Goal: Information Seeking & Learning: Learn about a topic

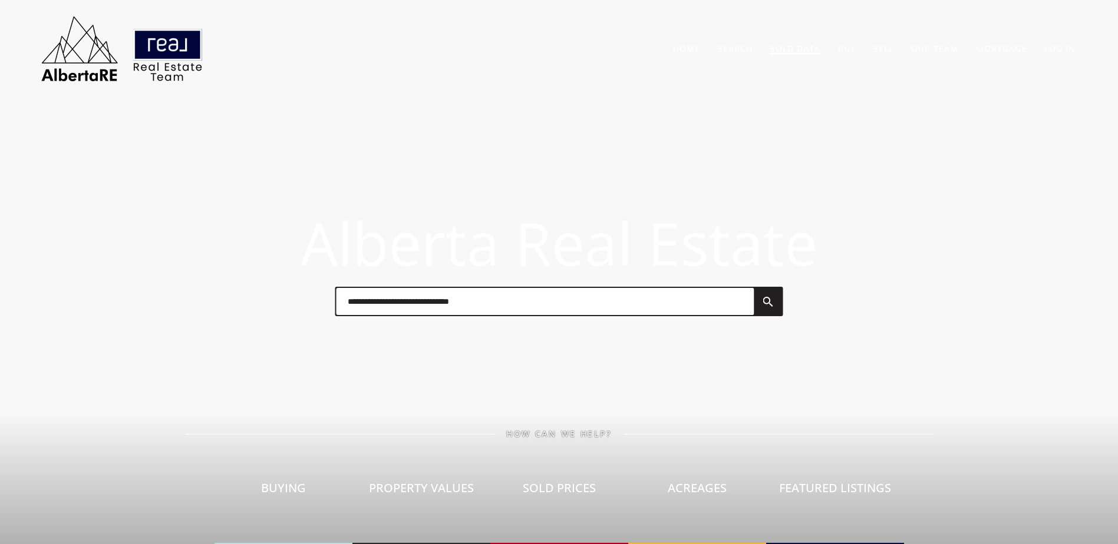
click at [789, 51] on link "Sold Data" at bounding box center [795, 48] width 50 height 11
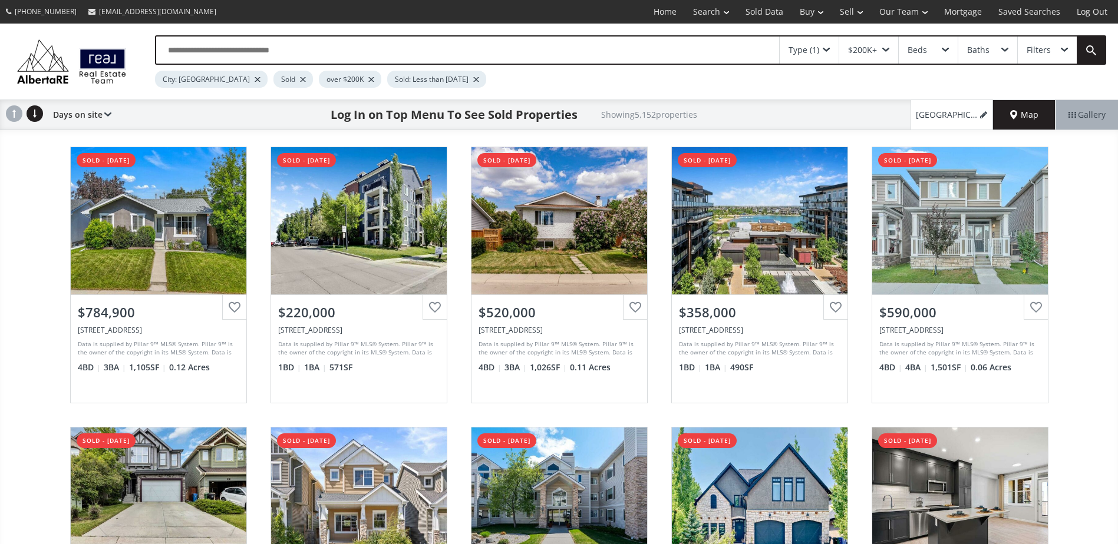
click at [300, 78] on div at bounding box center [303, 79] width 6 height 5
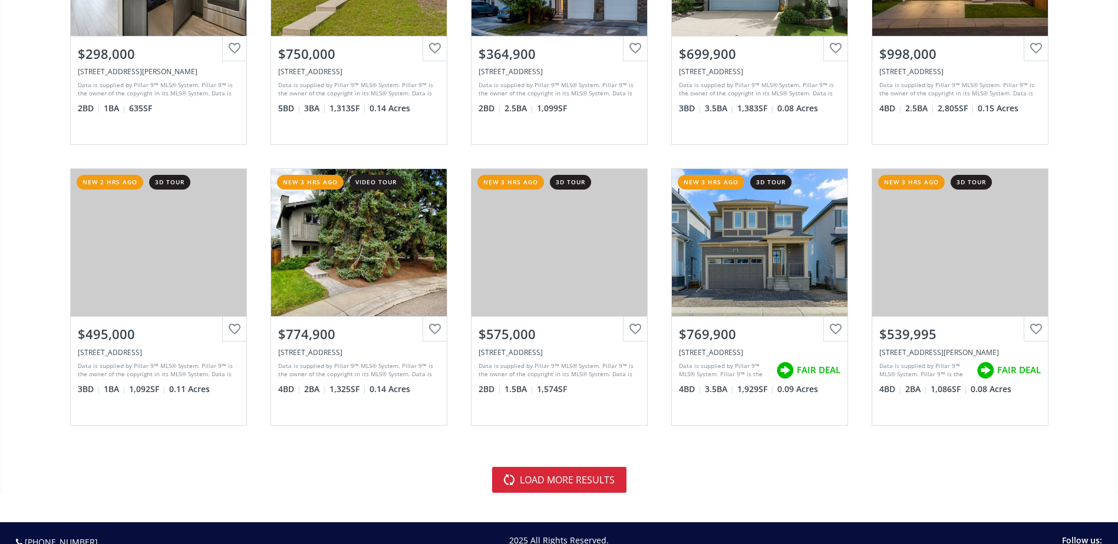
scroll to position [2592, 0]
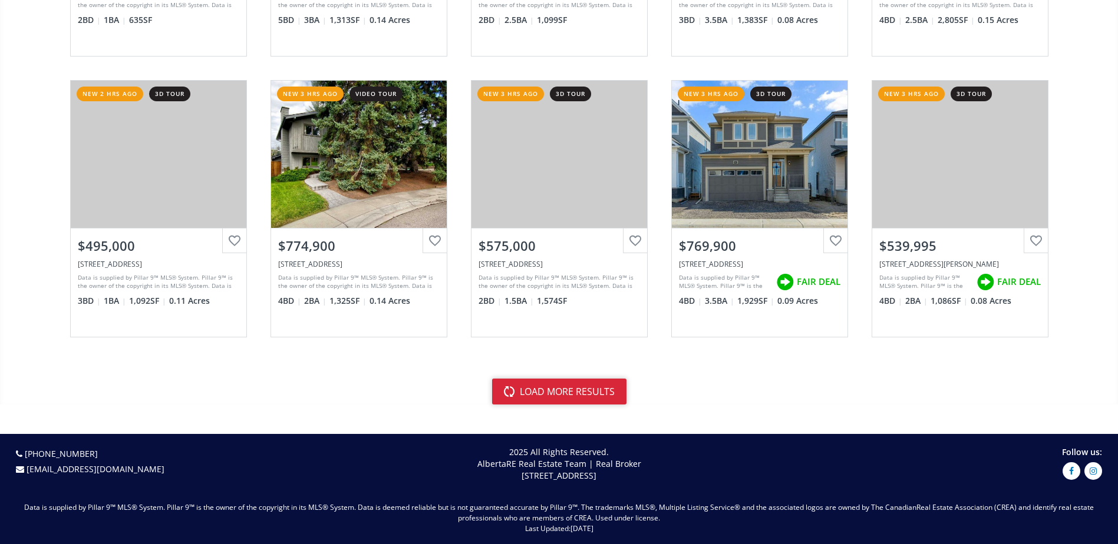
click at [593, 388] on button "load more results" at bounding box center [559, 392] width 134 height 26
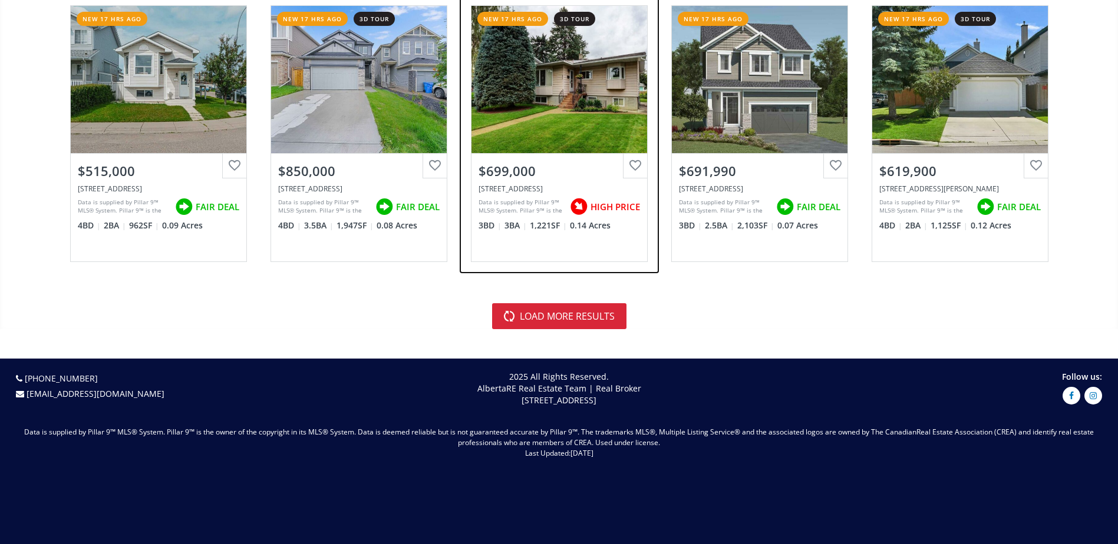
scroll to position [5479, 0]
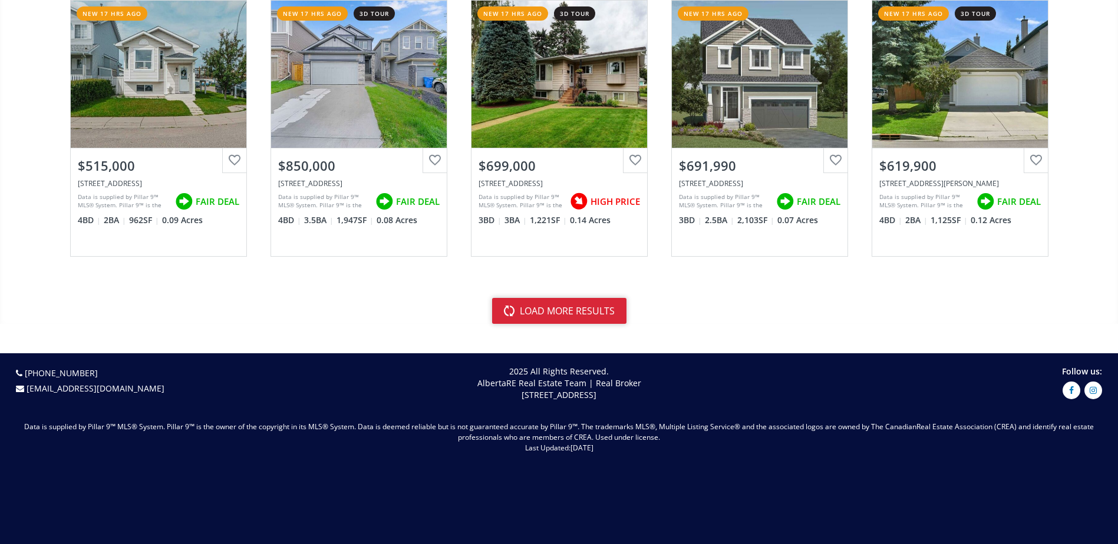
click at [550, 316] on button "load more results" at bounding box center [559, 311] width 134 height 26
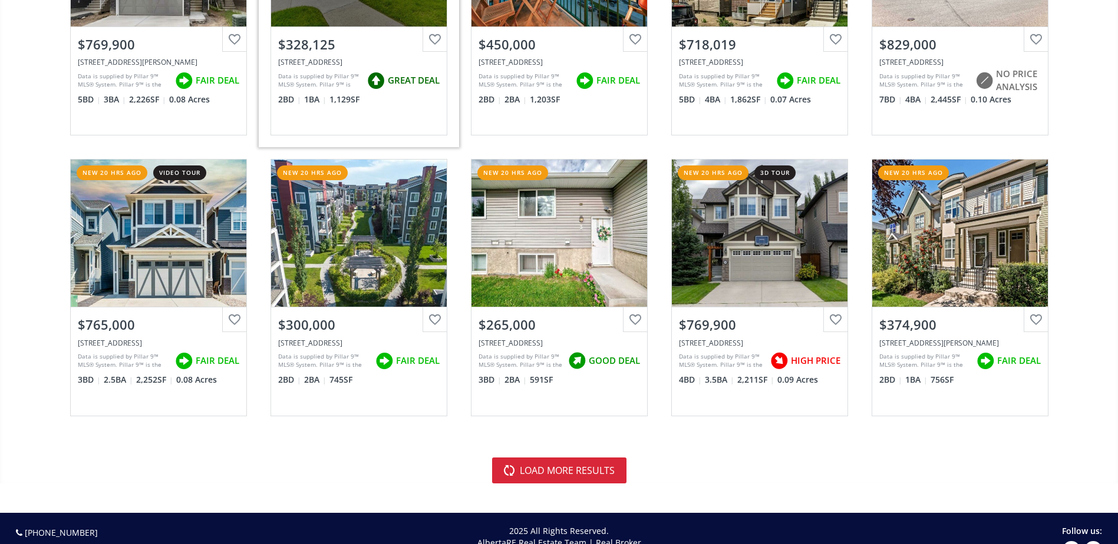
scroll to position [8130, 0]
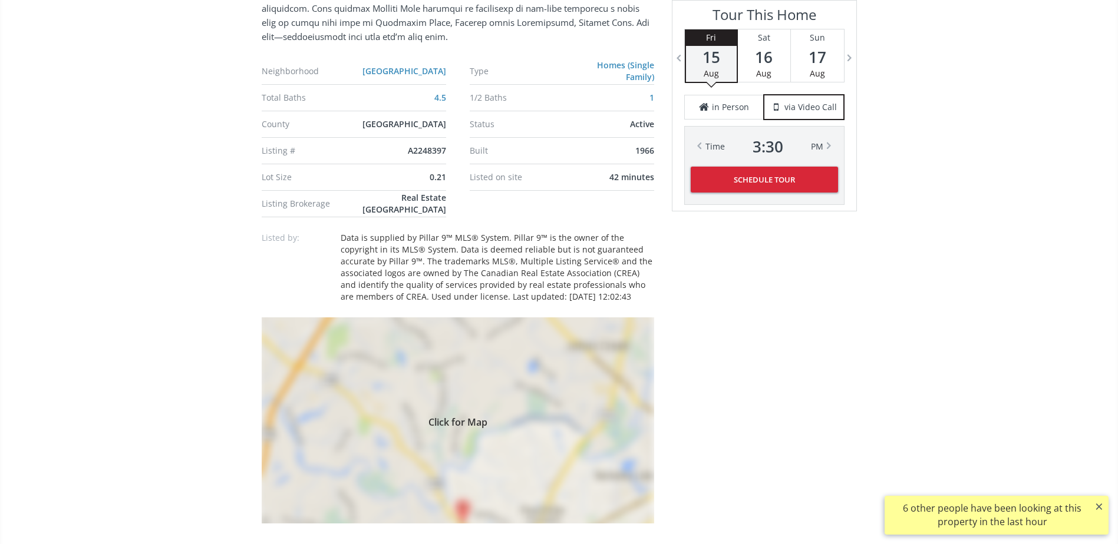
scroll to position [766, 0]
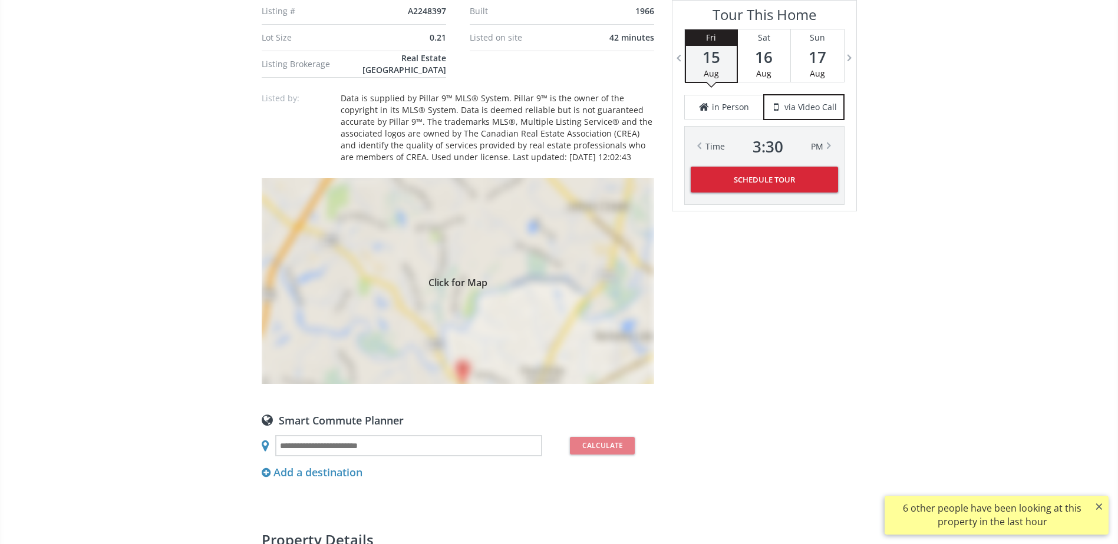
click at [590, 284] on span "Click for Map" at bounding box center [458, 280] width 392 height 9
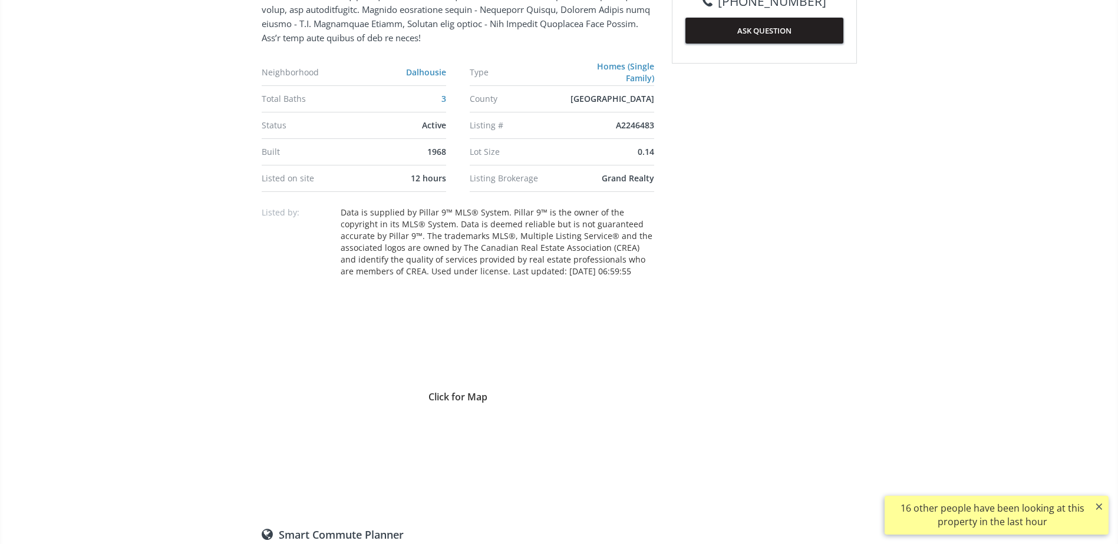
scroll to position [766, 0]
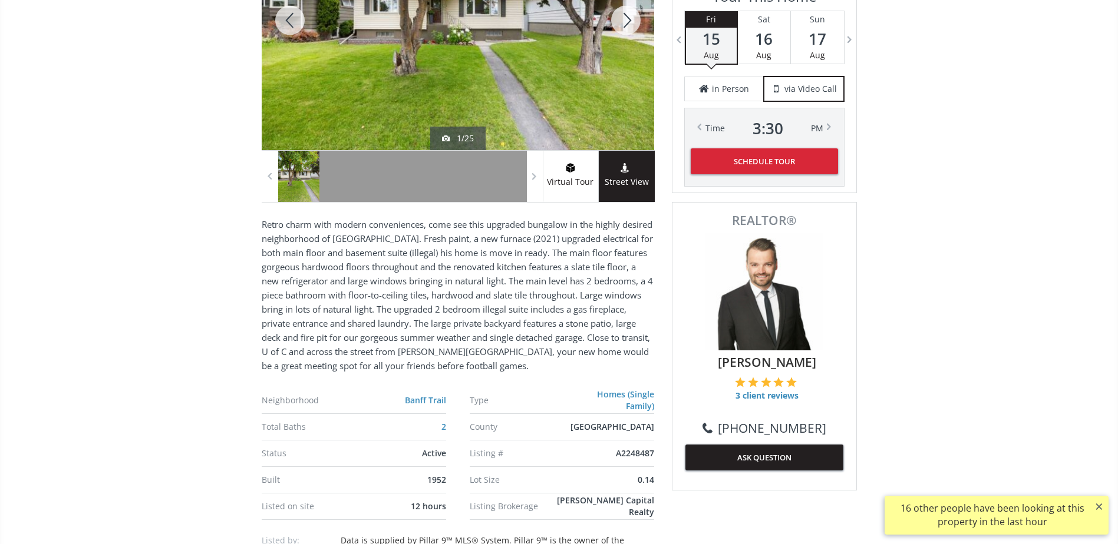
scroll to position [471, 0]
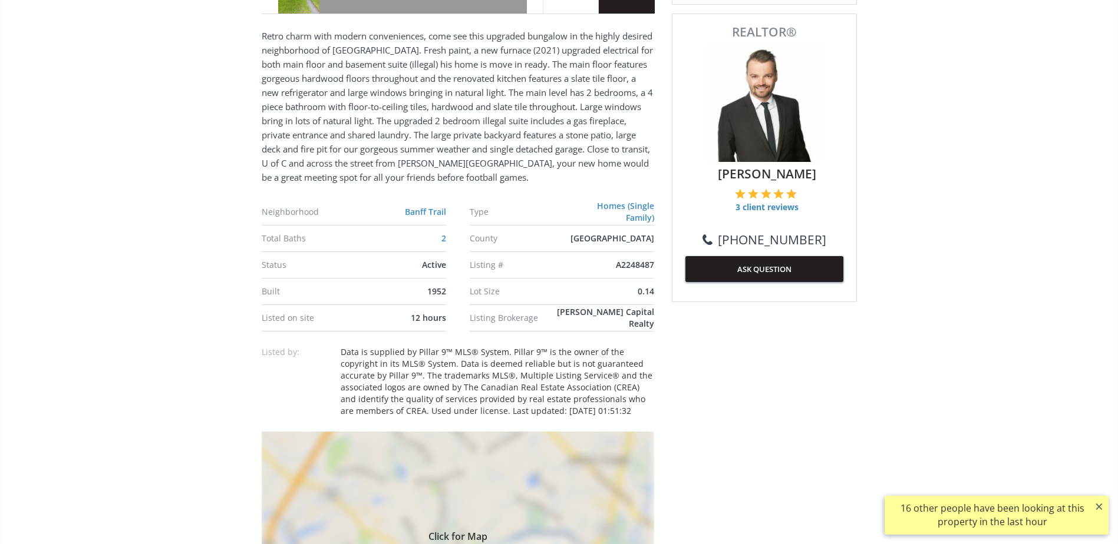
click at [546, 490] on div "Click for Map" at bounding box center [458, 535] width 392 height 206
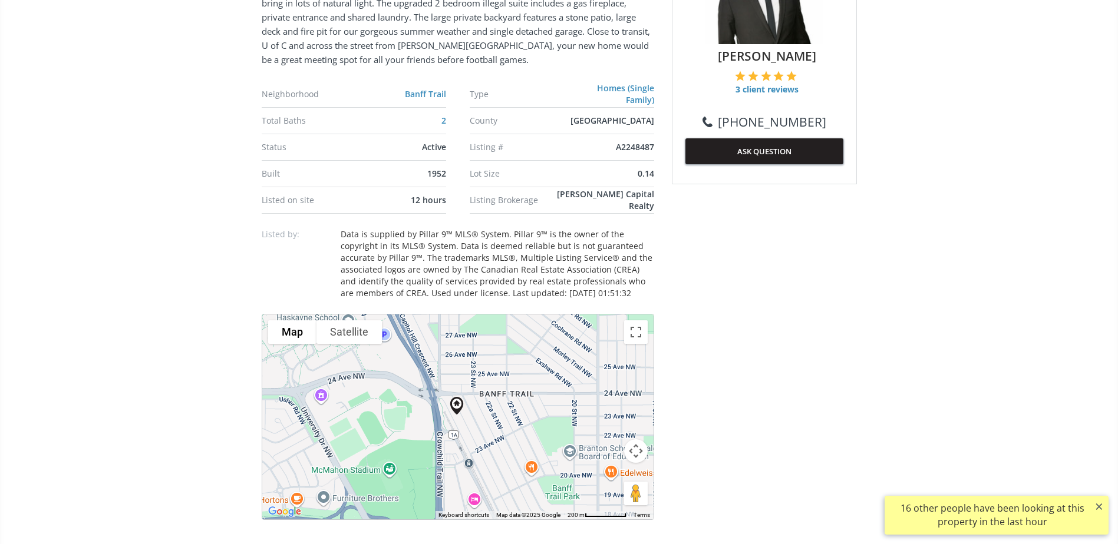
scroll to position [353, 0]
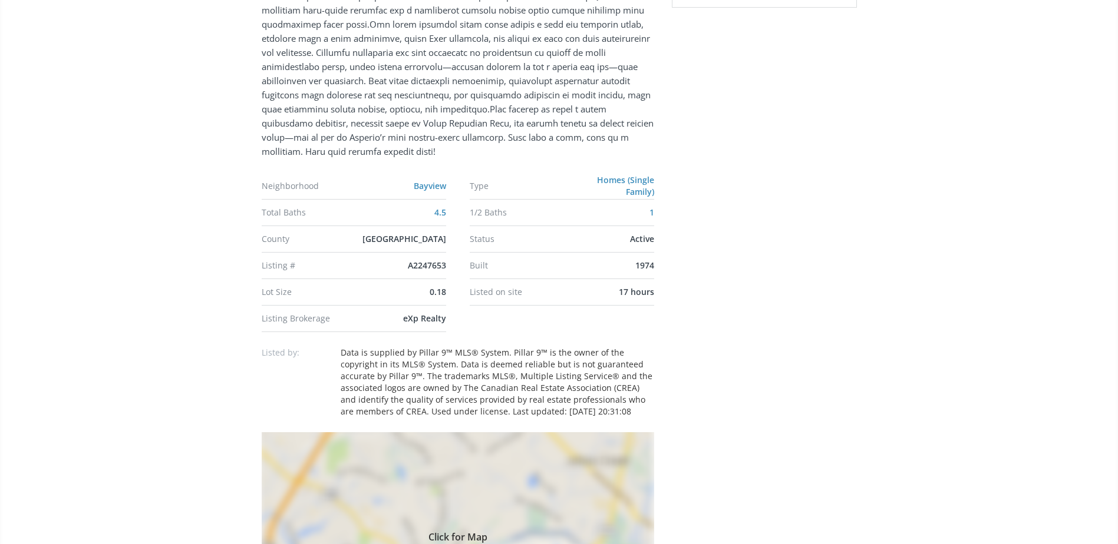
drag, startPoint x: 586, startPoint y: 524, endPoint x: 527, endPoint y: 367, distance: 167.4
click at [586, 523] on div "Click for Map" at bounding box center [458, 535] width 392 height 206
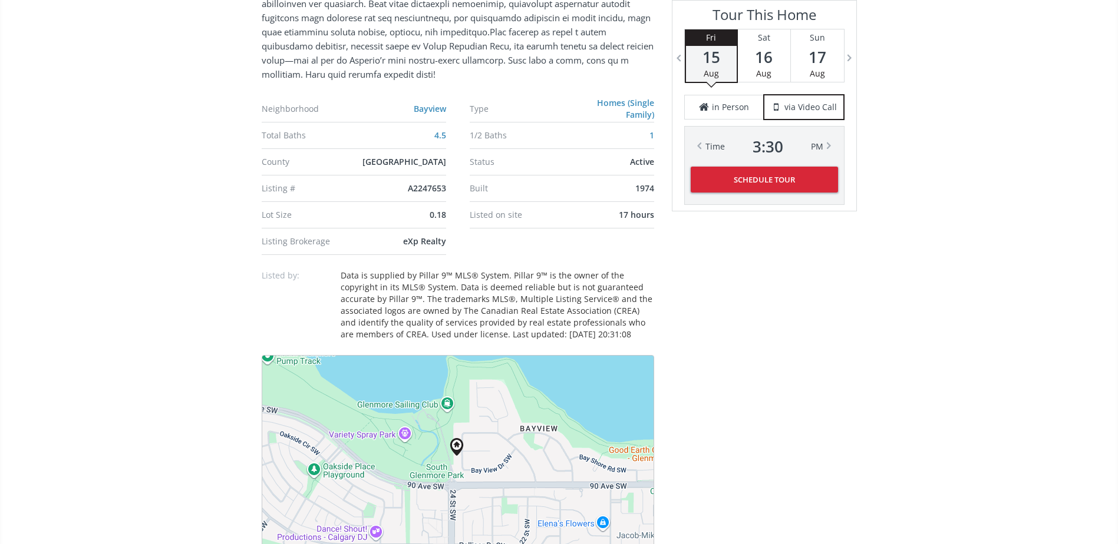
scroll to position [943, 0]
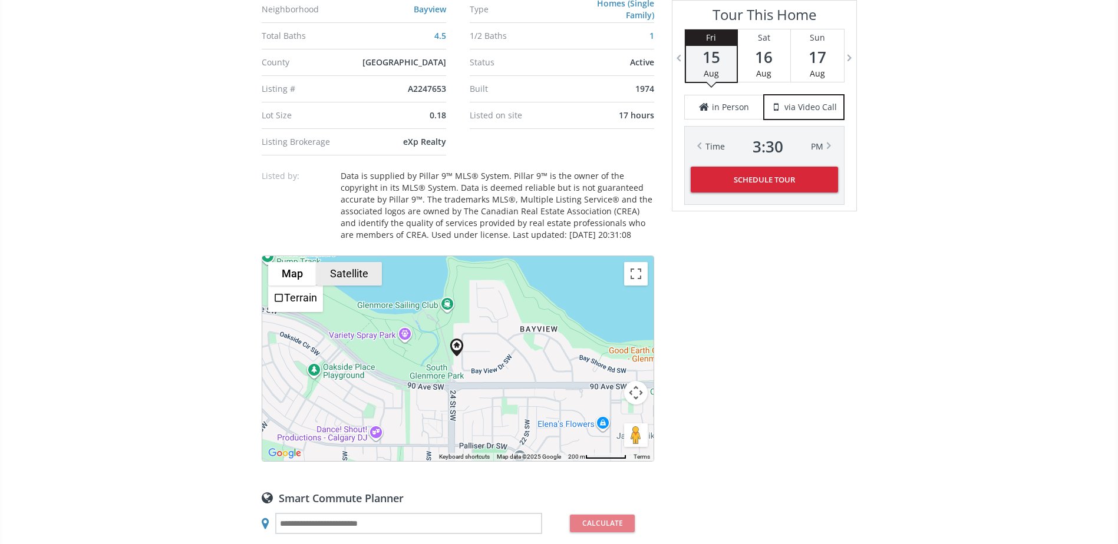
click at [337, 264] on button "Satellite" at bounding box center [348, 274] width 65 height 24
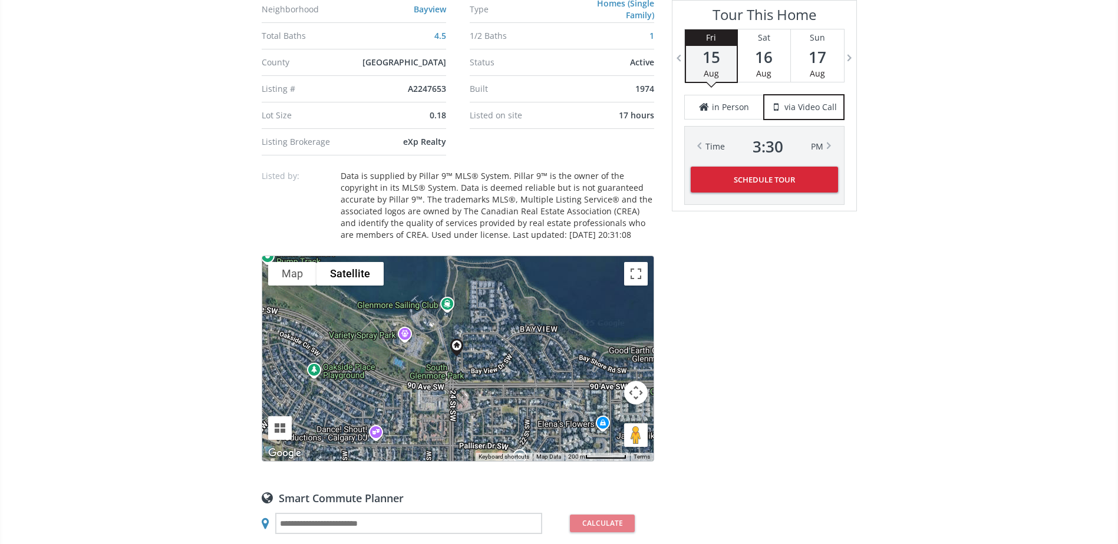
click at [640, 395] on button "Map camera controls" at bounding box center [636, 393] width 24 height 24
click at [612, 361] on button "Zoom in" at bounding box center [606, 364] width 24 height 24
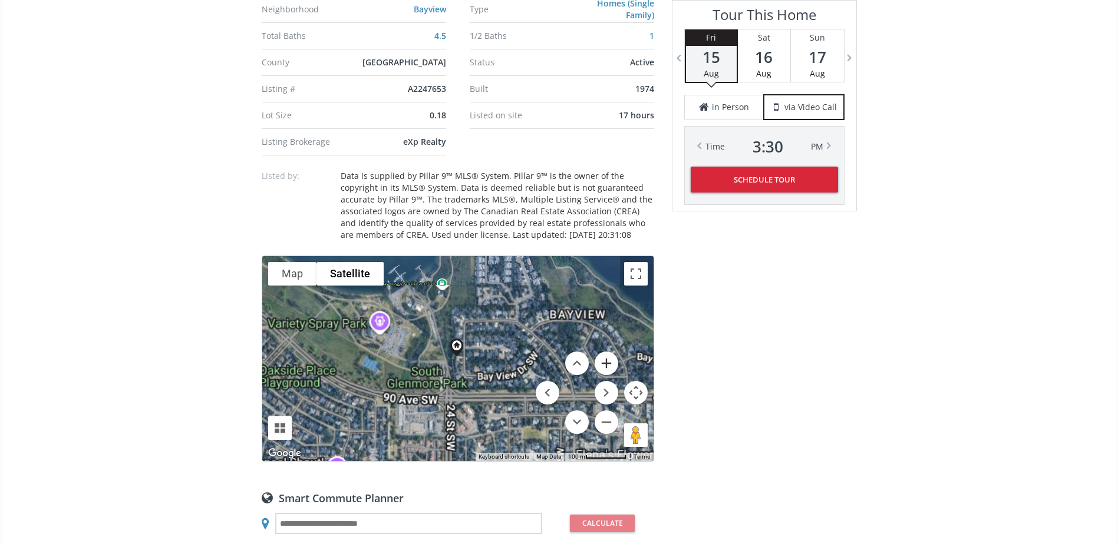
click at [612, 361] on button "Zoom in" at bounding box center [606, 364] width 24 height 24
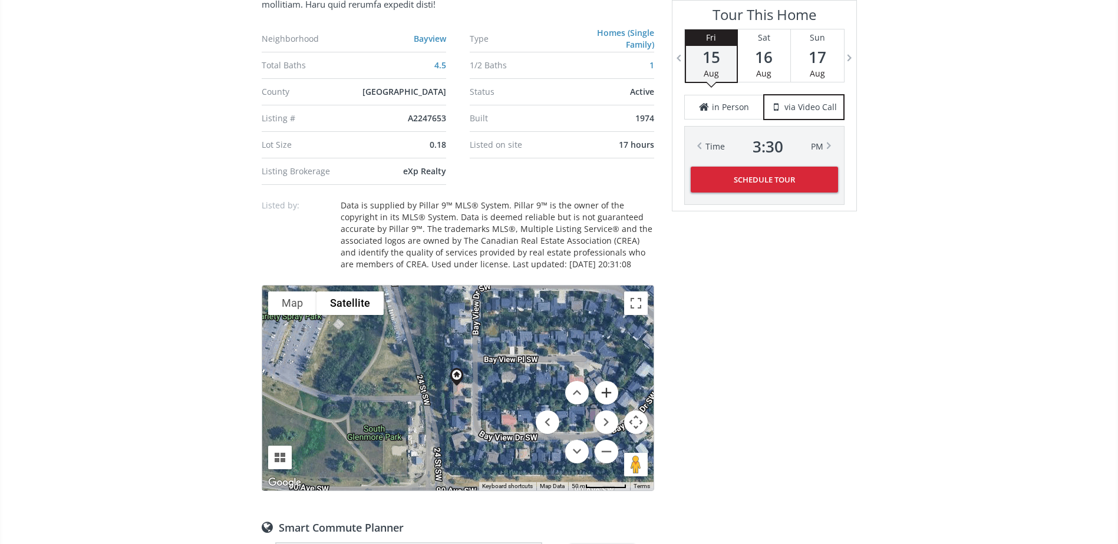
scroll to position [530, 0]
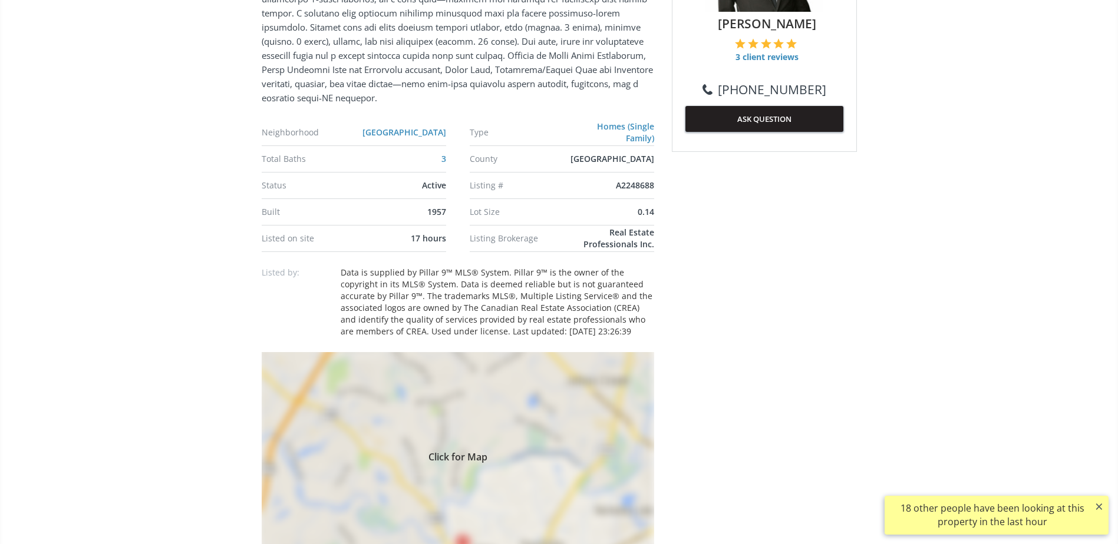
scroll to position [707, 0]
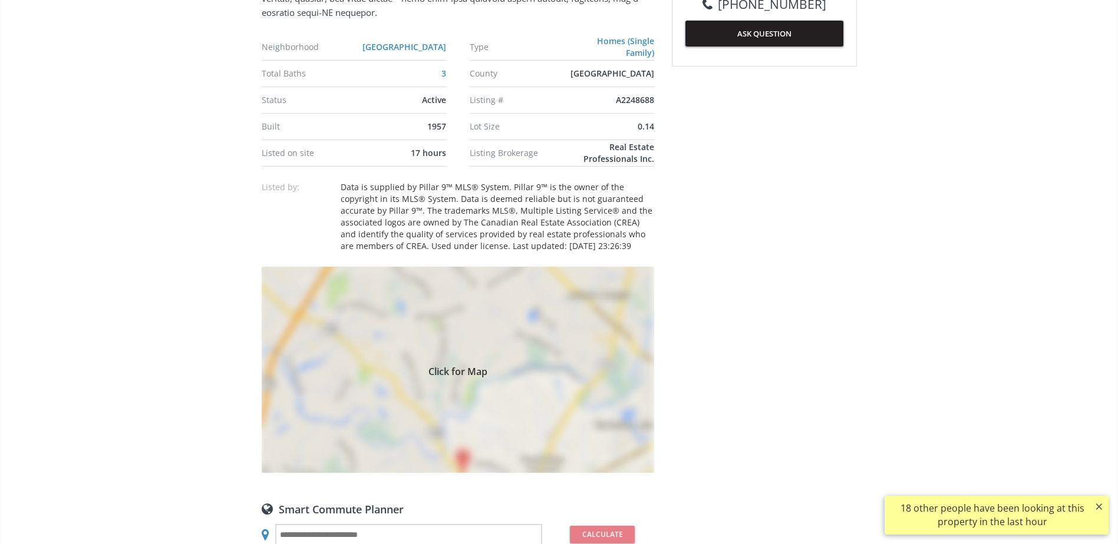
click at [467, 367] on span "Click for Map" at bounding box center [458, 369] width 392 height 9
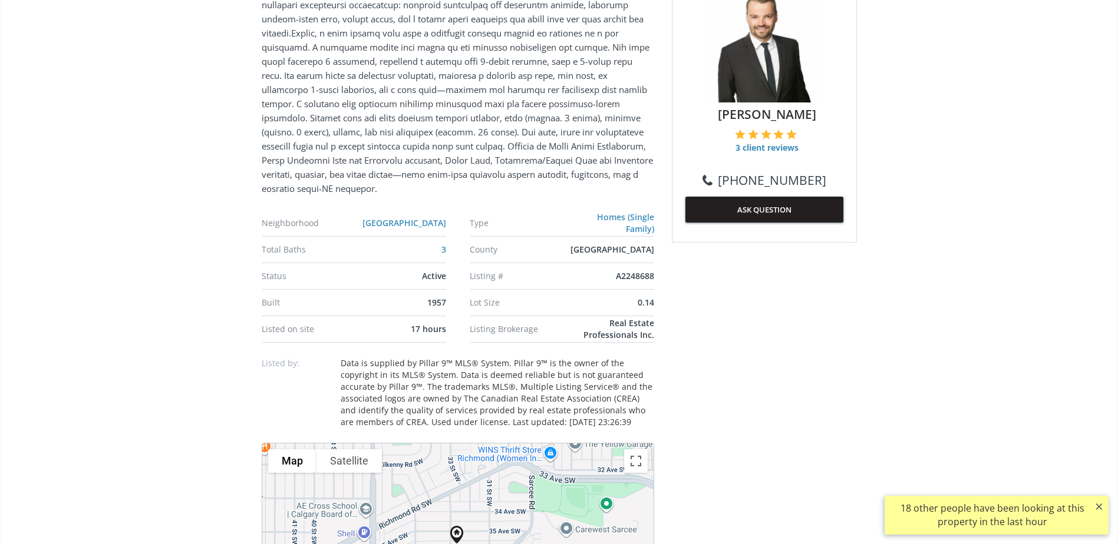
scroll to position [825, 0]
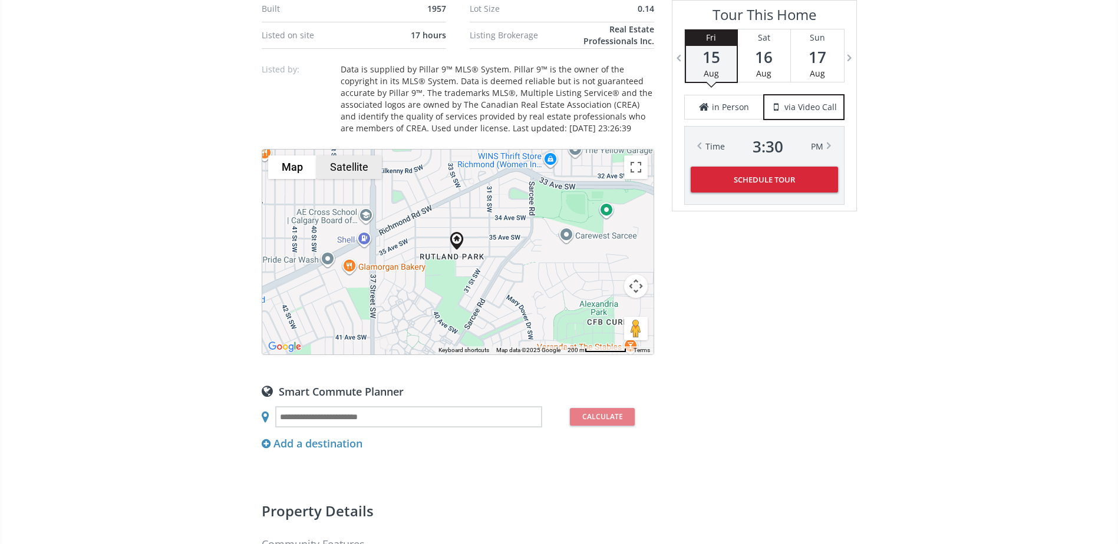
click at [375, 168] on button "Satellite" at bounding box center [348, 168] width 65 height 24
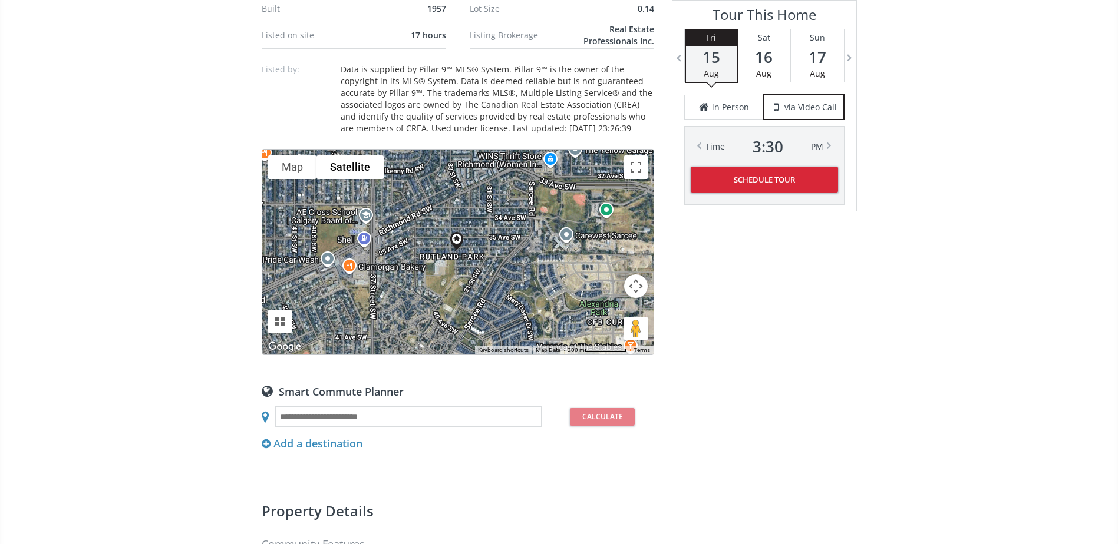
click at [635, 288] on button "Map camera controls" at bounding box center [636, 287] width 24 height 24
click at [606, 256] on button "Zoom in" at bounding box center [606, 257] width 24 height 24
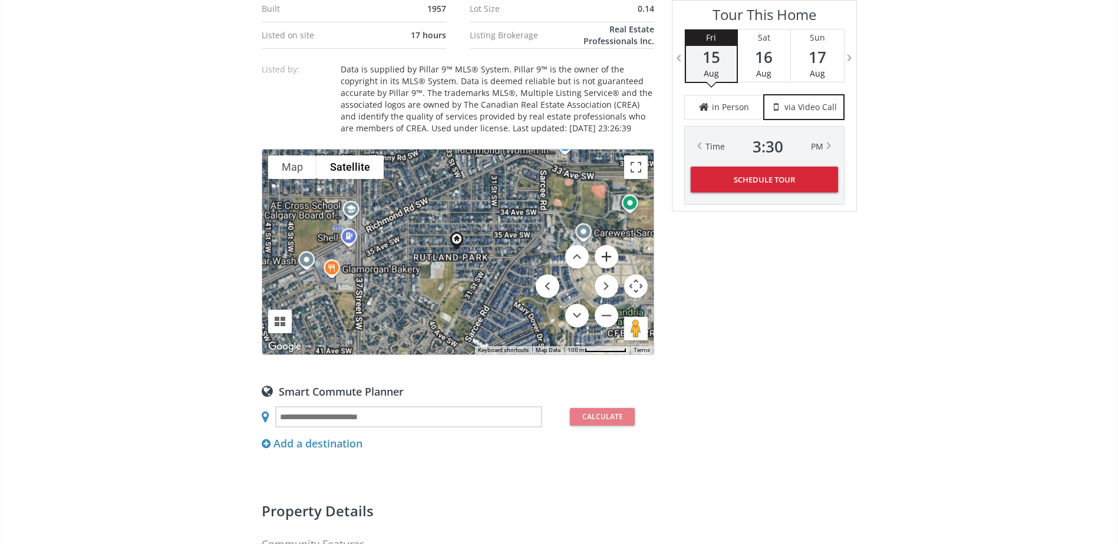
click at [606, 256] on button "Zoom in" at bounding box center [606, 257] width 24 height 24
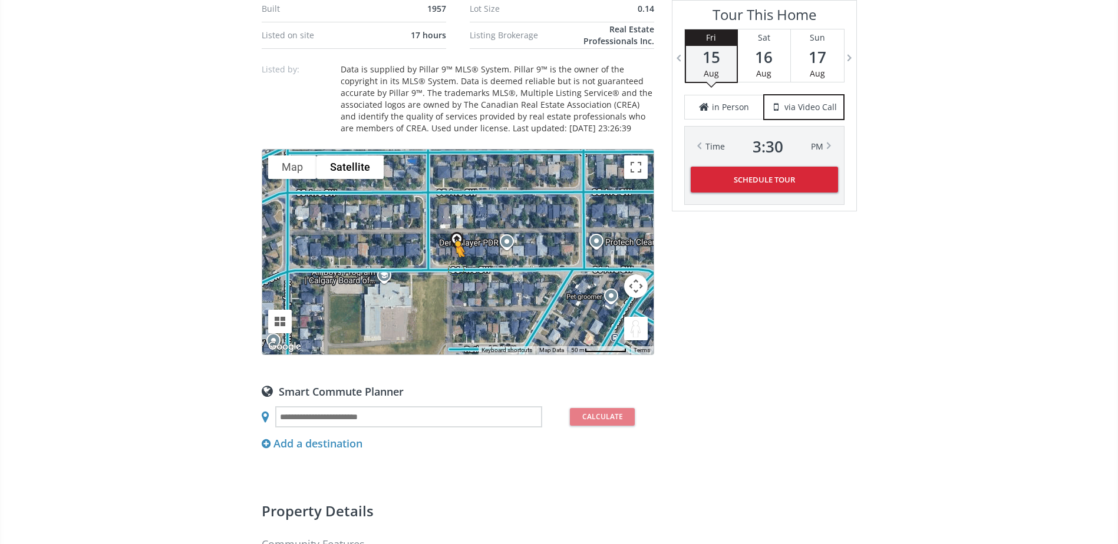
drag, startPoint x: 629, startPoint y: 322, endPoint x: 455, endPoint y: 269, distance: 181.5
click at [455, 269] on div "To navigate, press the arrow keys. To activate drag with keyboard, press Alt + …" at bounding box center [457, 252] width 391 height 205
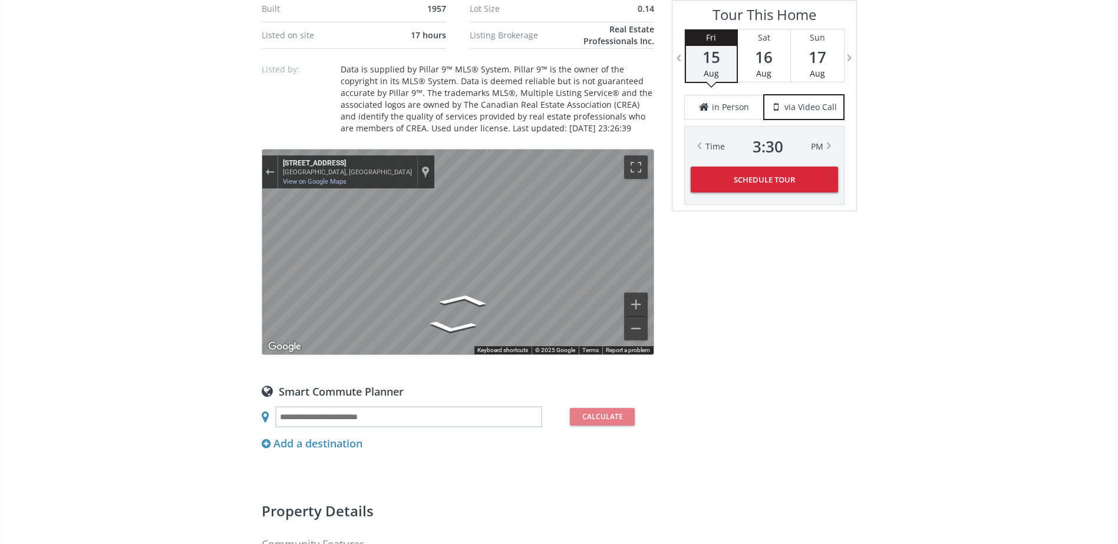
click at [653, 257] on div "To navigate the map with touch gestures double-tap and hold your finger on the …" at bounding box center [458, 252] width 392 height 206
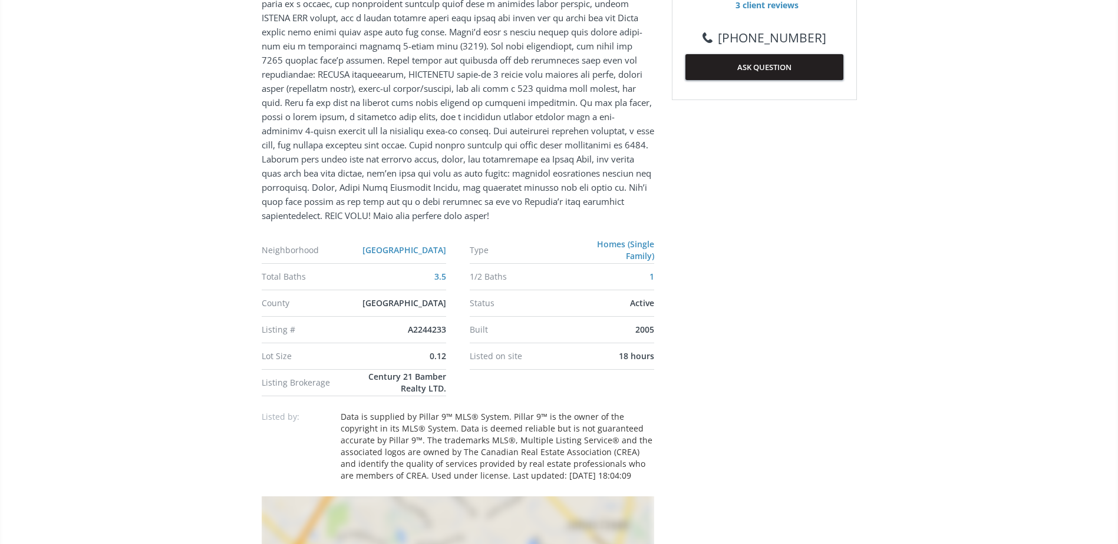
scroll to position [766, 0]
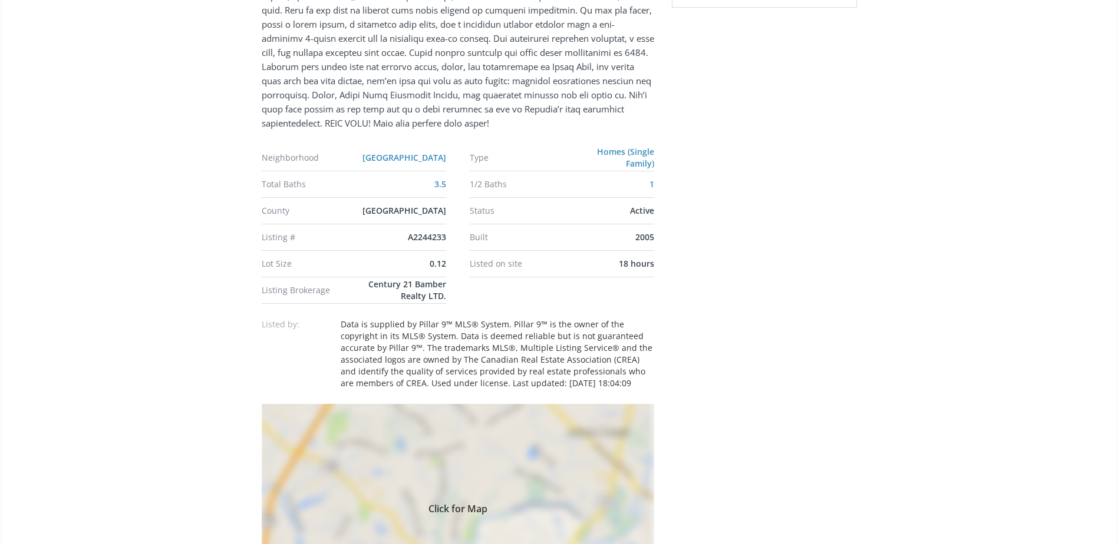
click at [540, 472] on div "Click for Map" at bounding box center [458, 507] width 392 height 206
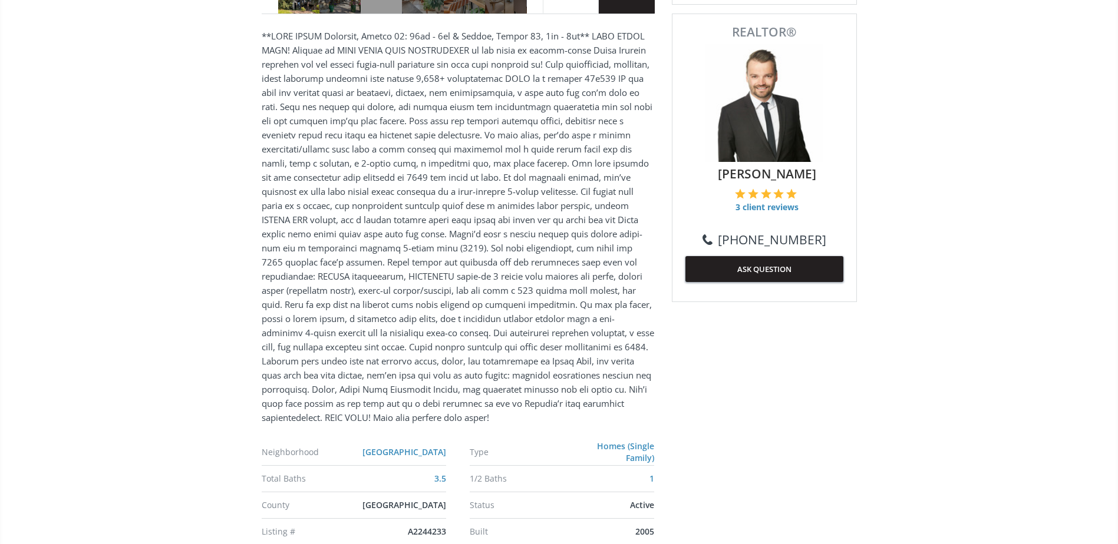
scroll to position [118, 0]
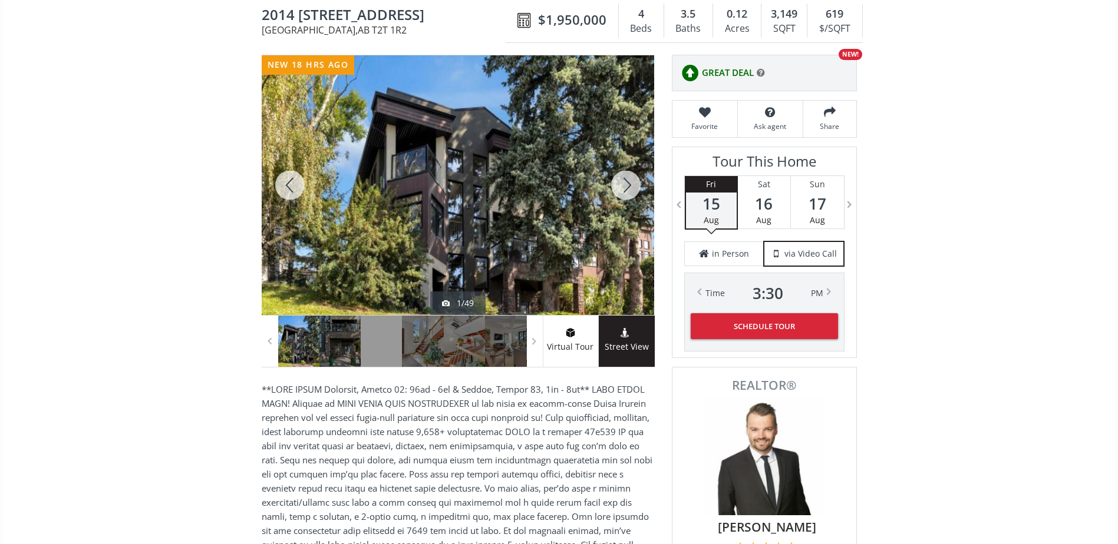
click at [613, 199] on div at bounding box center [625, 185] width 57 height 260
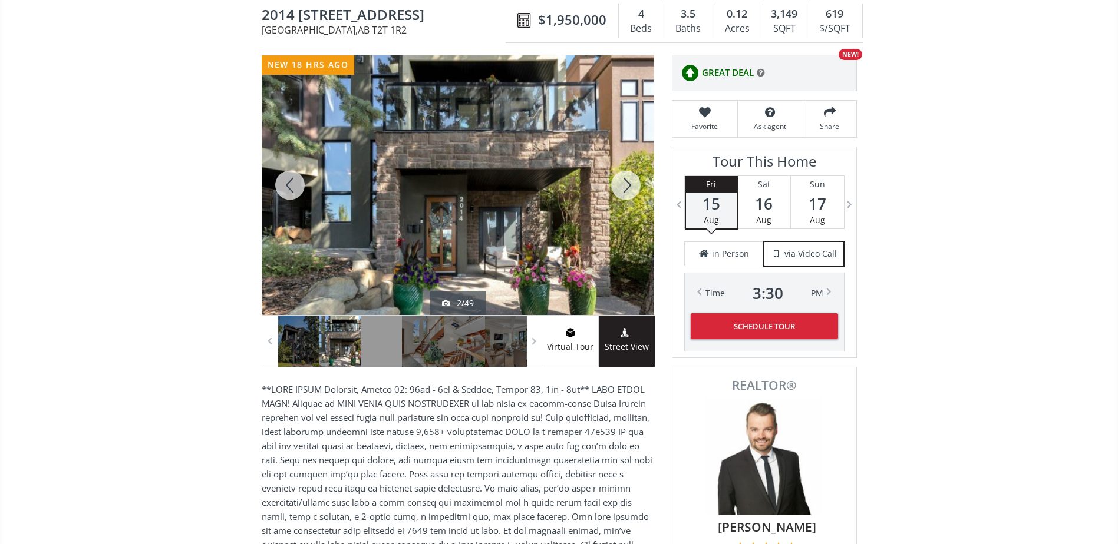
click at [622, 187] on div at bounding box center [625, 185] width 57 height 260
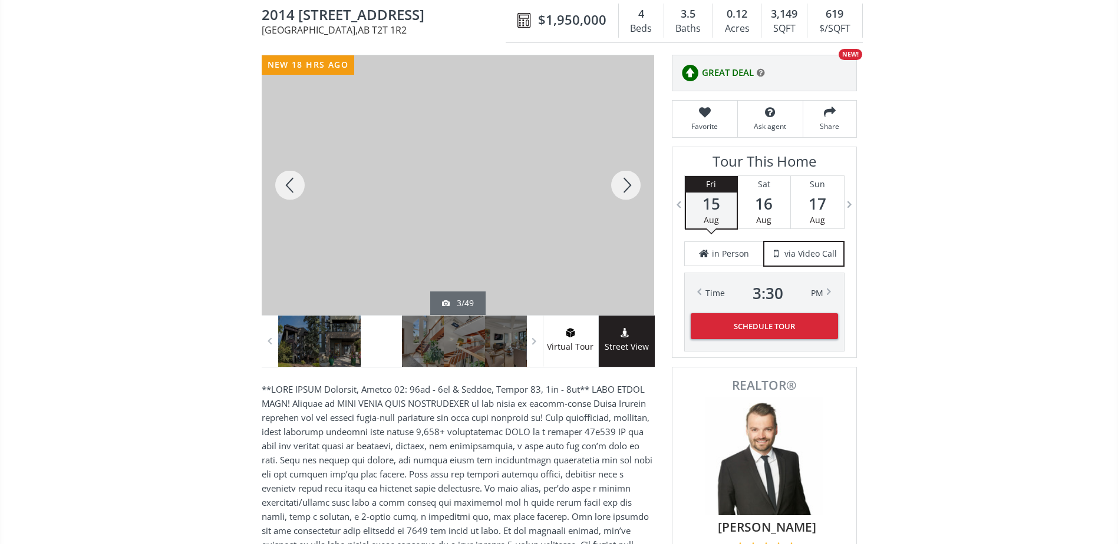
click at [622, 187] on div at bounding box center [625, 185] width 57 height 260
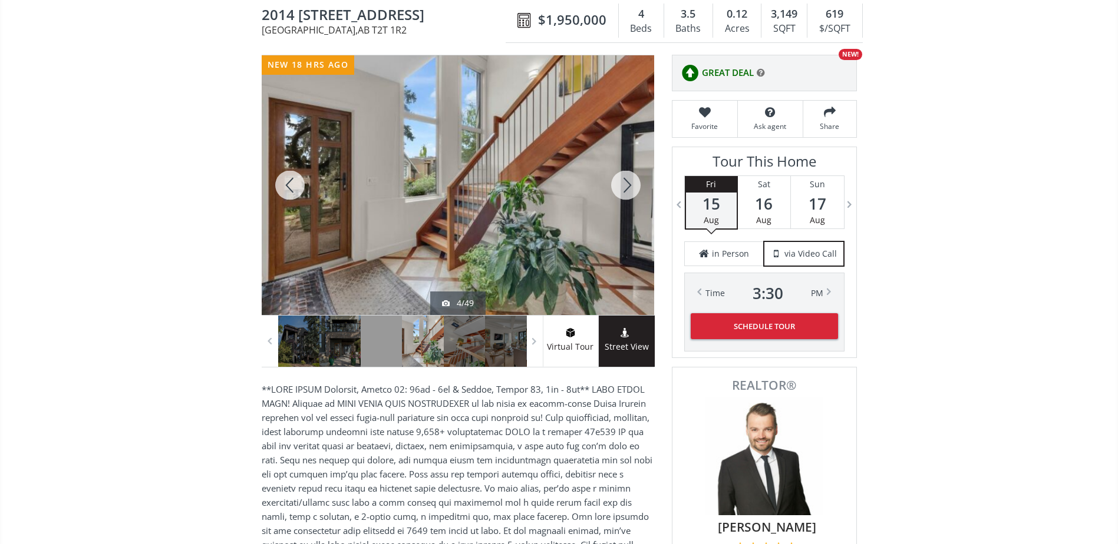
click at [622, 187] on div at bounding box center [625, 185] width 57 height 260
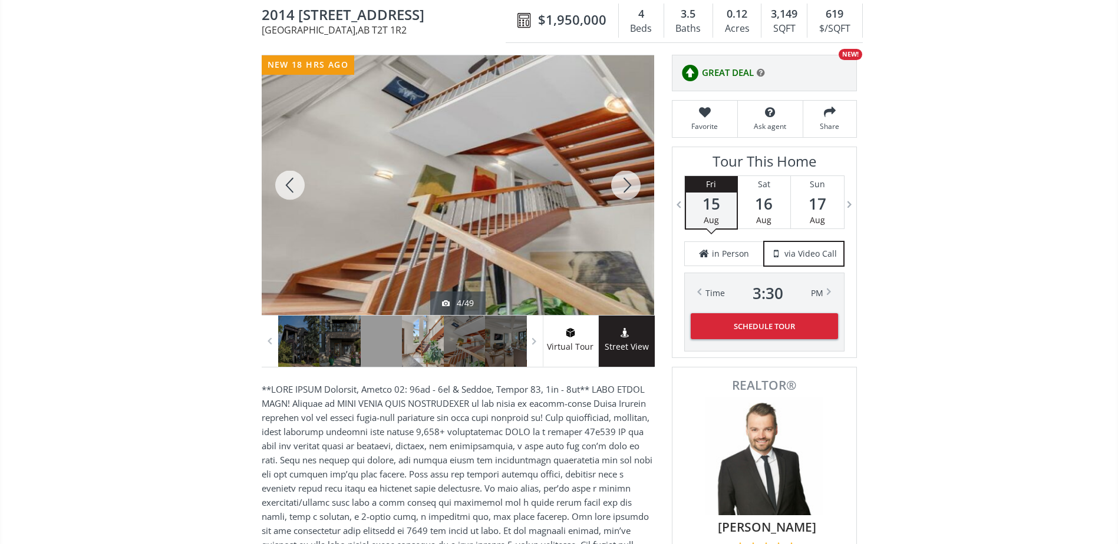
click at [622, 187] on div at bounding box center [625, 185] width 57 height 260
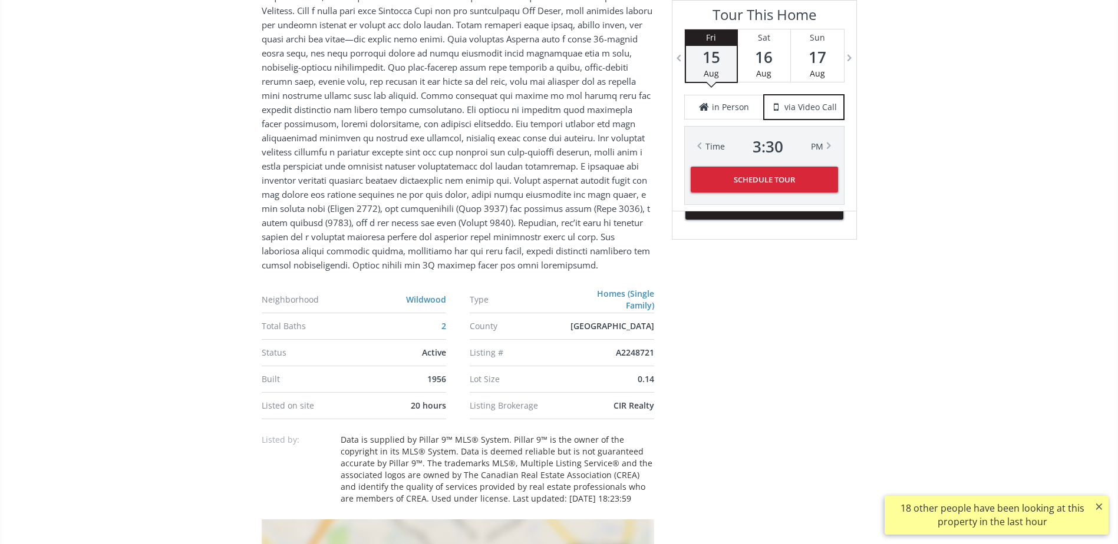
scroll to position [1001, 0]
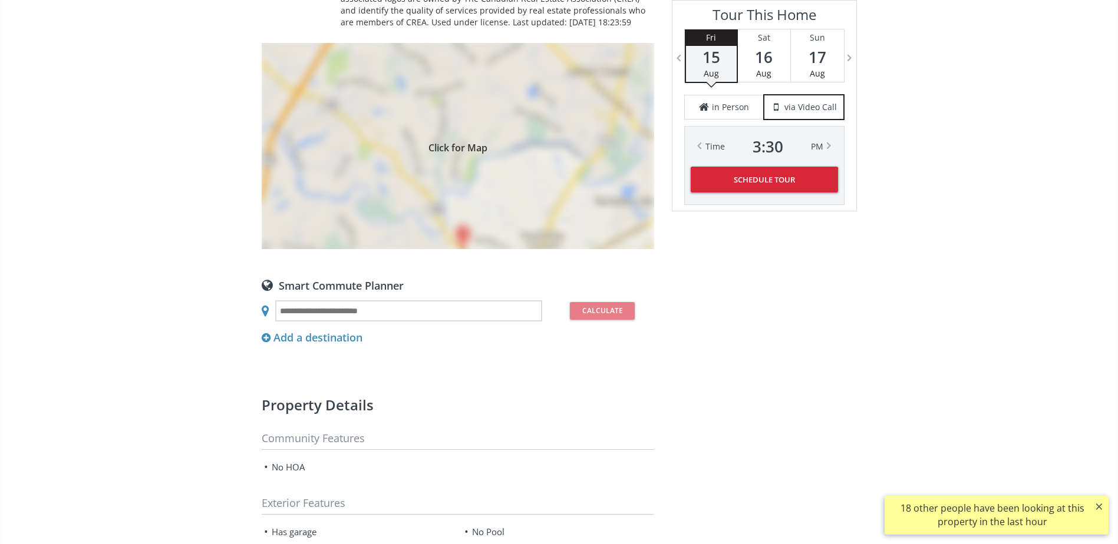
click at [561, 193] on div "Click for Map" at bounding box center [458, 146] width 392 height 206
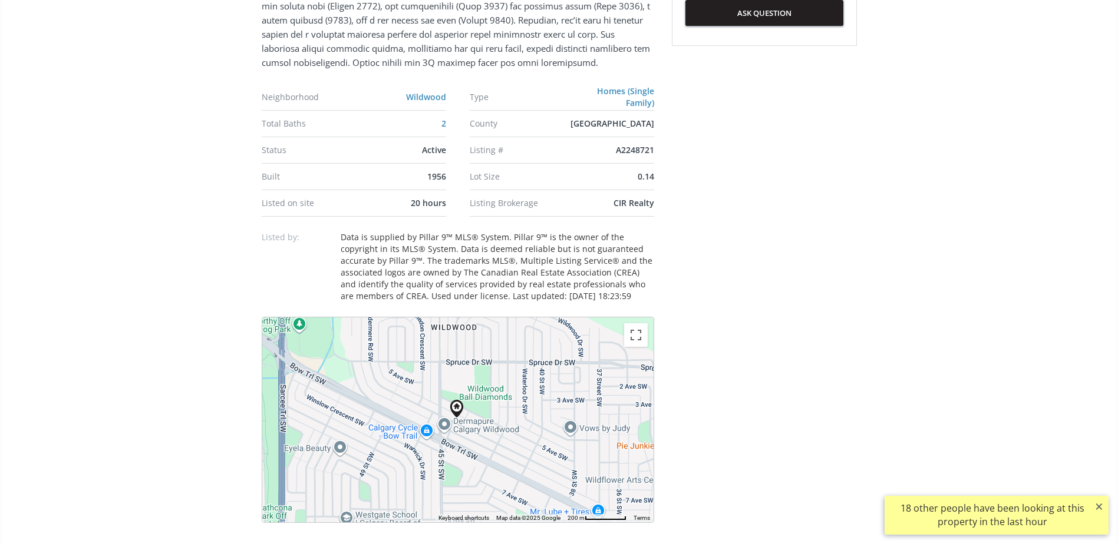
scroll to position [648, 0]
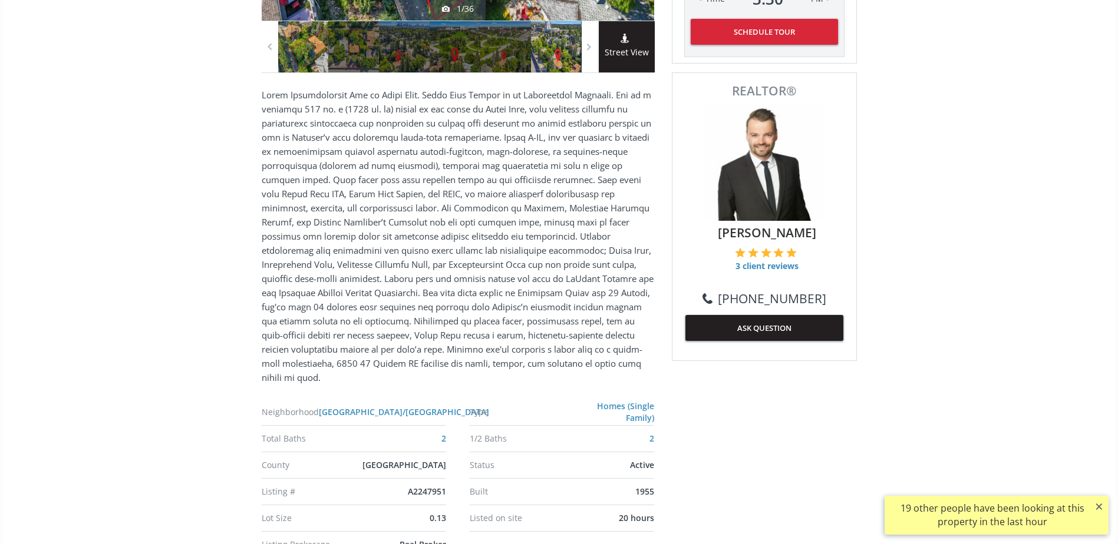
scroll to position [884, 0]
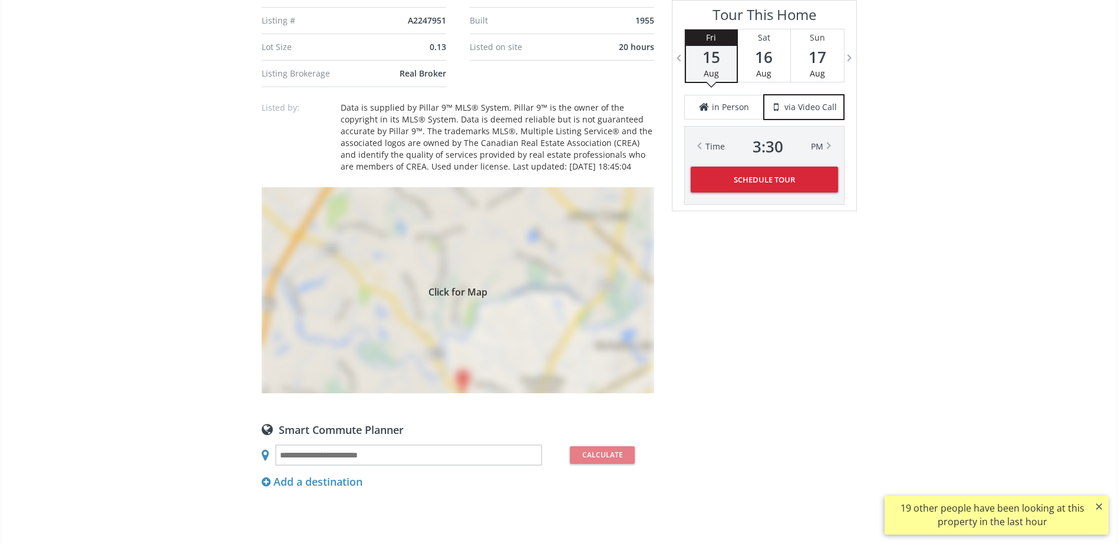
click at [569, 324] on div "Click for Map" at bounding box center [458, 290] width 392 height 206
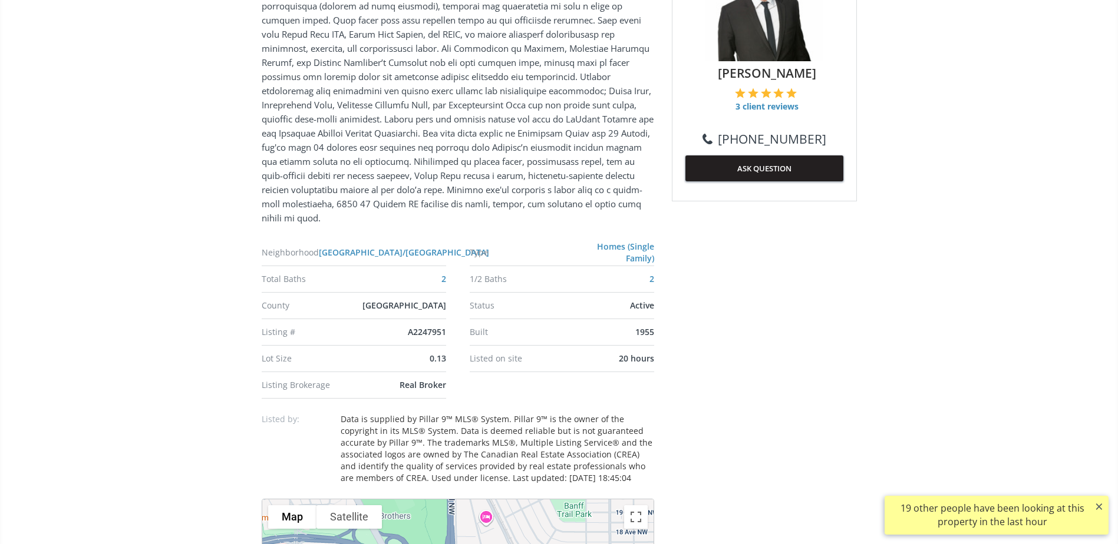
scroll to position [471, 0]
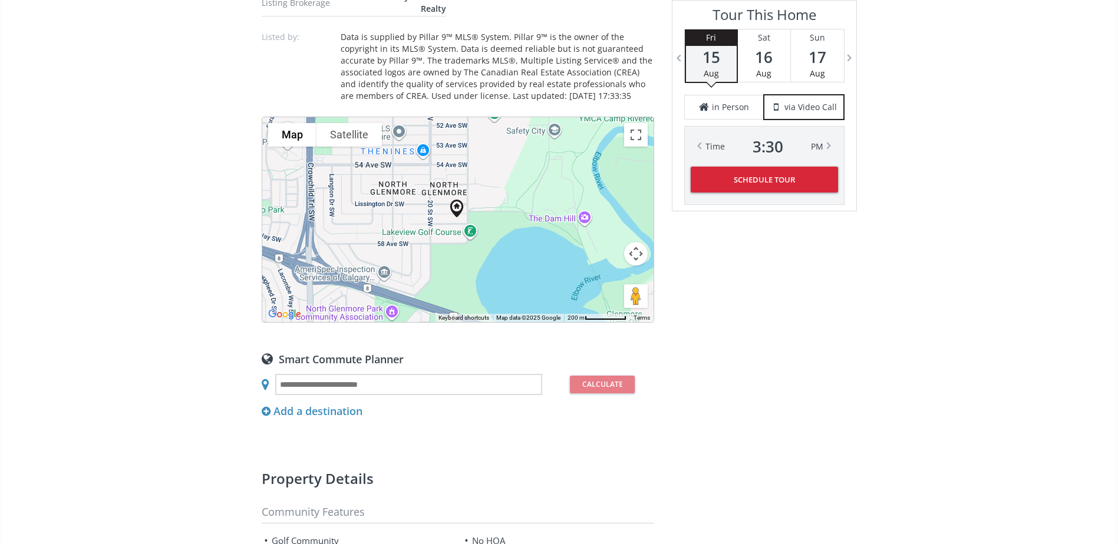
scroll to position [1060, 0]
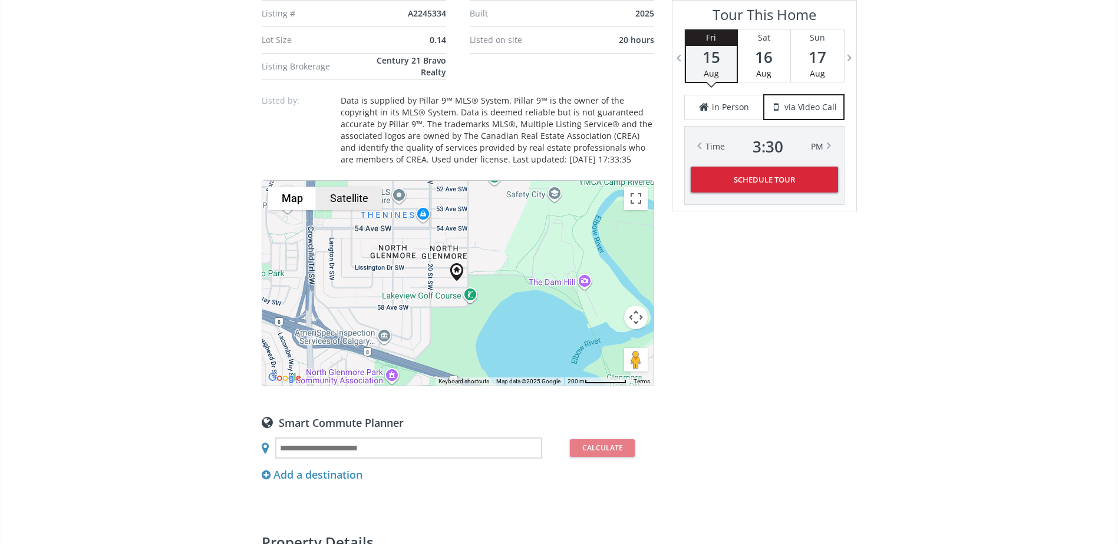
click at [371, 195] on button "Satellite" at bounding box center [348, 199] width 65 height 24
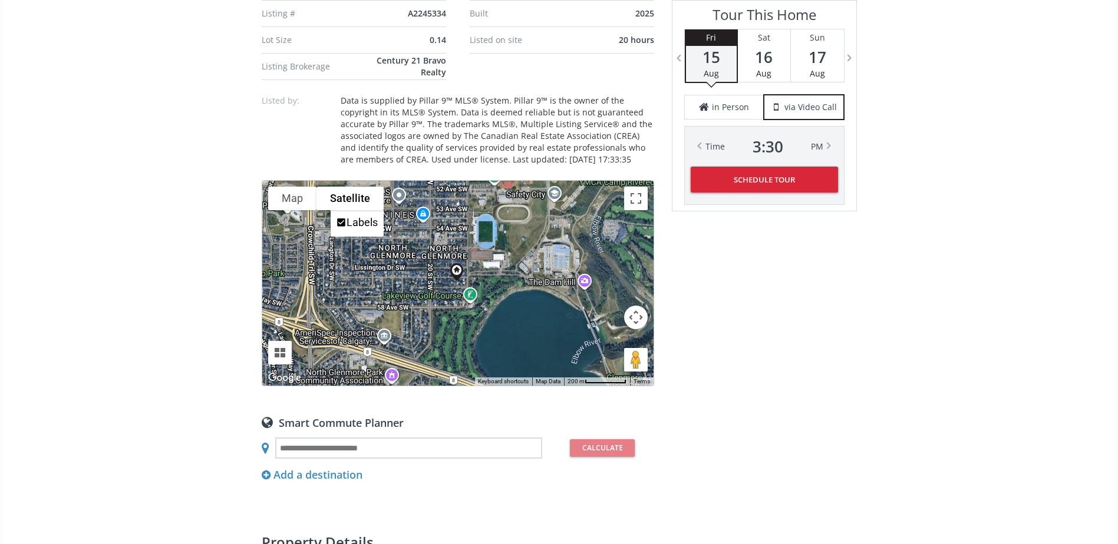
click at [639, 323] on button "Map camera controls" at bounding box center [636, 318] width 24 height 24
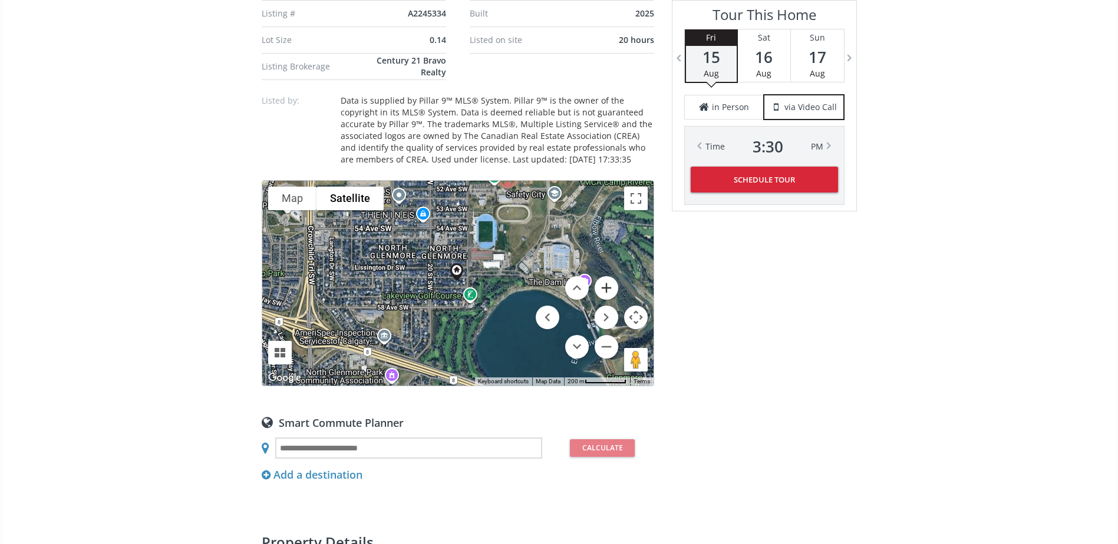
click at [611, 286] on button "Zoom in" at bounding box center [606, 288] width 24 height 24
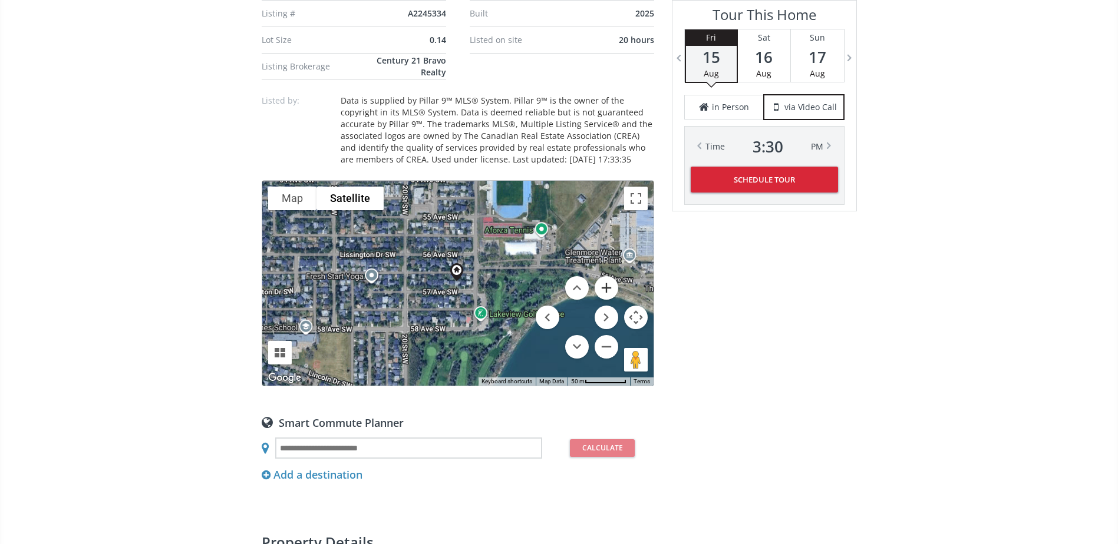
click at [611, 286] on button "Zoom in" at bounding box center [606, 288] width 24 height 24
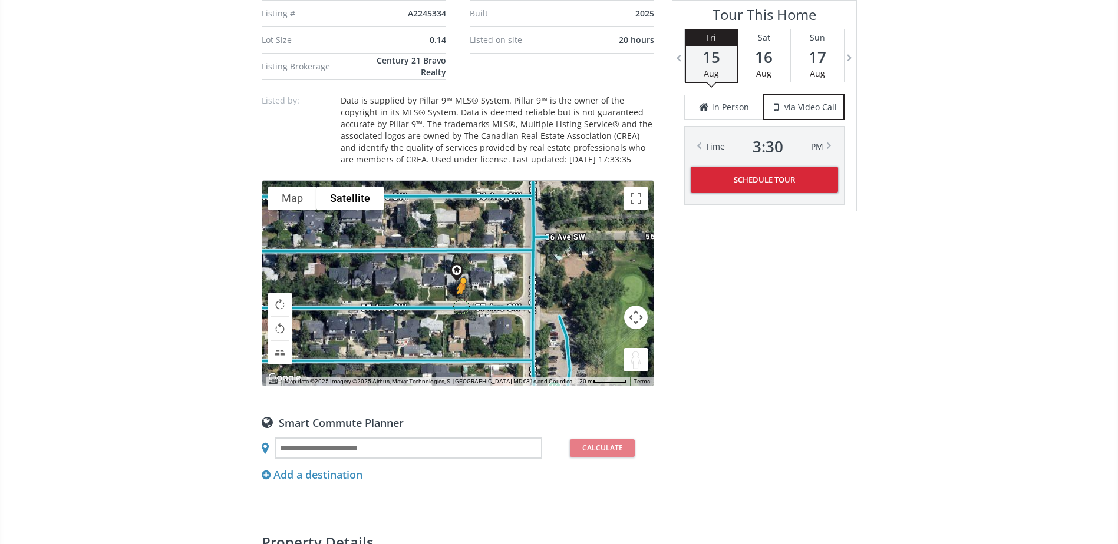
drag, startPoint x: 630, startPoint y: 362, endPoint x: 461, endPoint y: 306, distance: 177.9
click at [461, 306] on div "To navigate, press the arrow keys. To activate drag with keyboard, press Alt + …" at bounding box center [457, 283] width 391 height 205
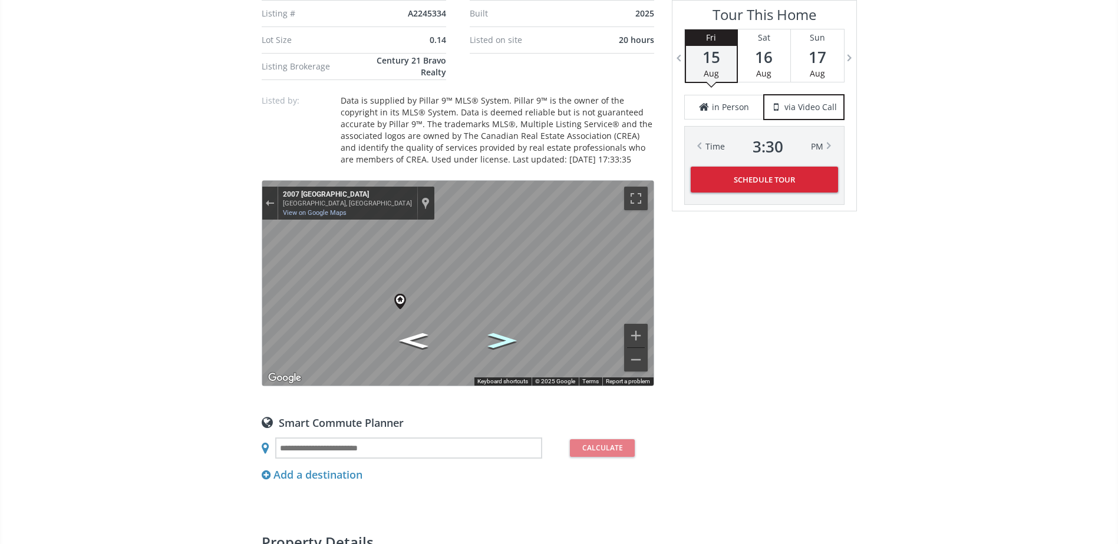
click at [508, 344] on icon "Go East, 57 Ave SW" at bounding box center [501, 340] width 53 height 22
click at [416, 341] on icon "Go West, 57 Ave SW" at bounding box center [412, 340] width 53 height 22
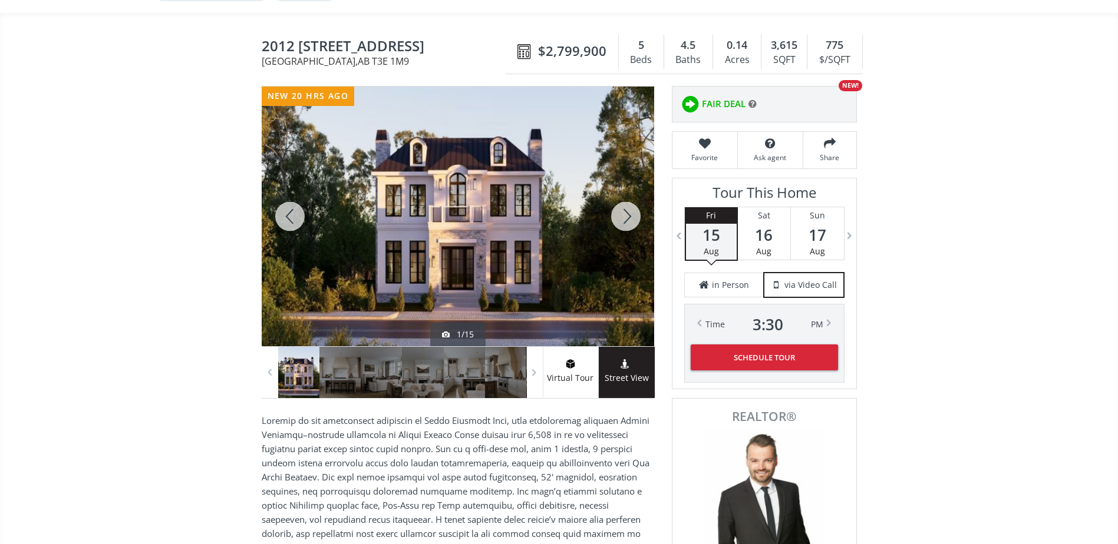
scroll to position [0, 0]
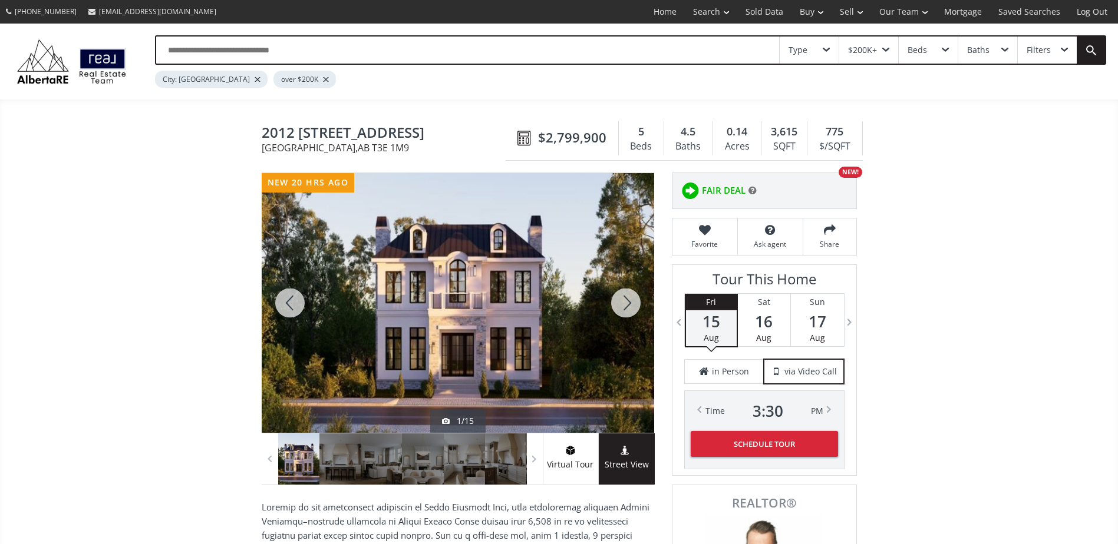
click at [610, 309] on div at bounding box center [625, 303] width 57 height 260
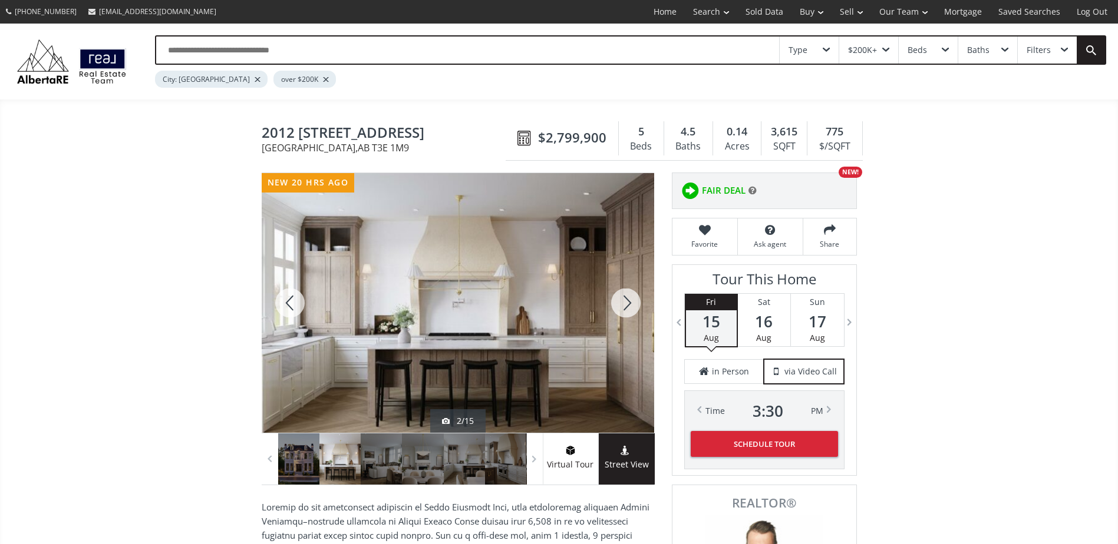
click at [613, 305] on div at bounding box center [625, 303] width 57 height 260
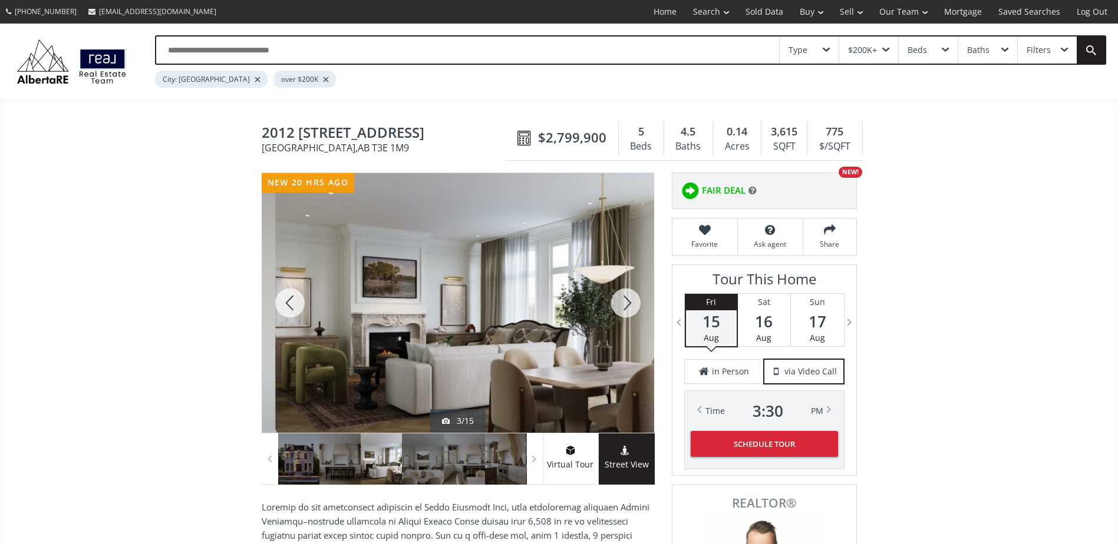
click at [613, 305] on div at bounding box center [625, 303] width 57 height 260
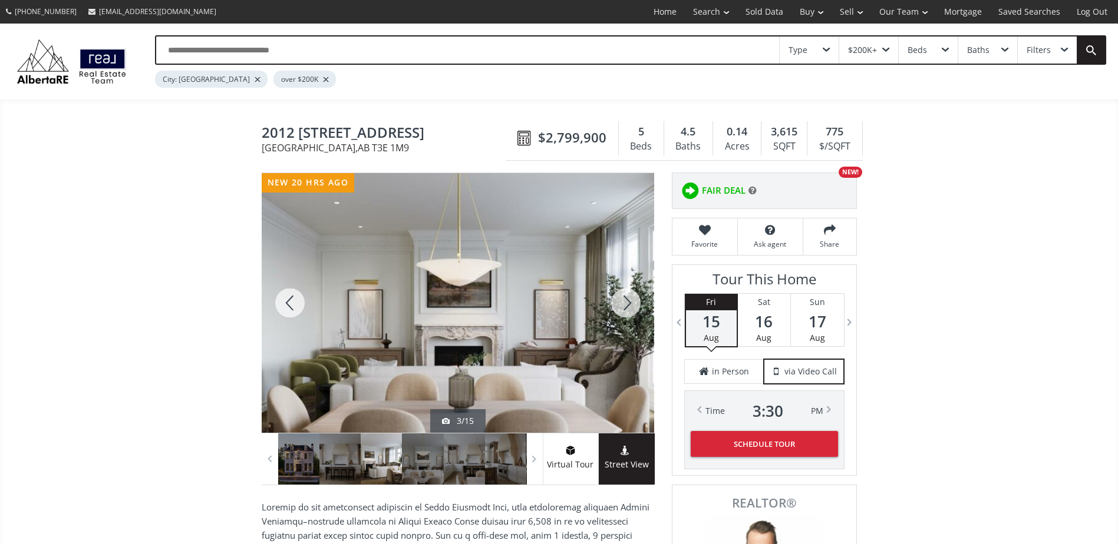
click at [613, 305] on div at bounding box center [625, 303] width 57 height 260
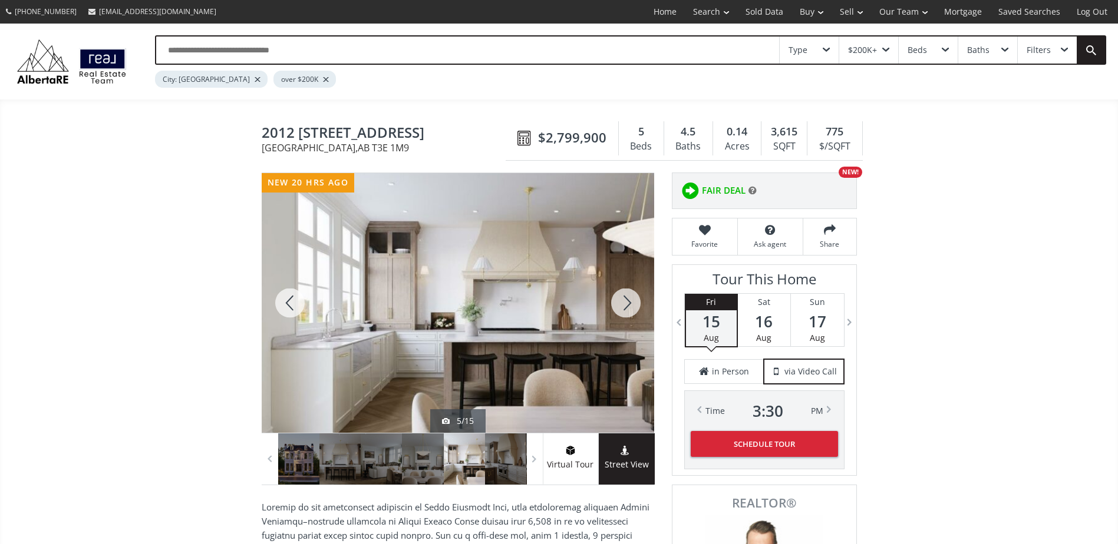
click at [613, 305] on div at bounding box center [625, 303] width 57 height 260
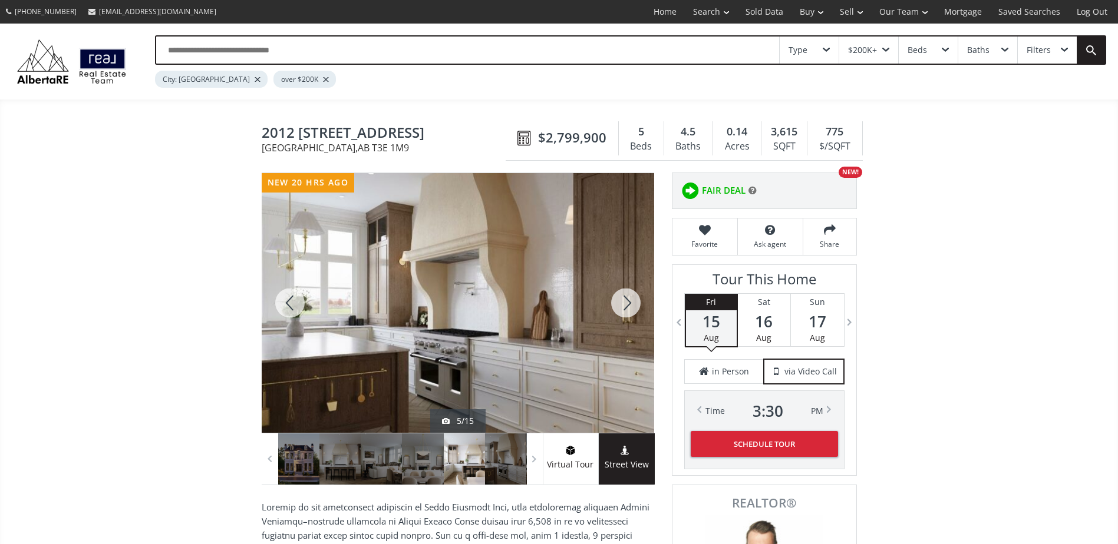
click at [613, 305] on div at bounding box center [625, 303] width 57 height 260
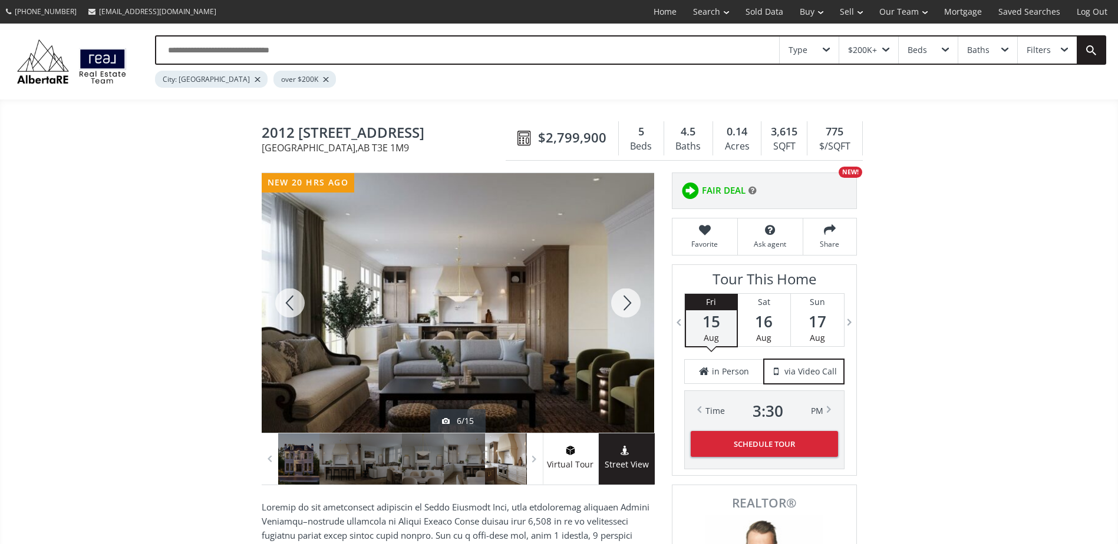
click at [613, 305] on div at bounding box center [625, 303] width 57 height 260
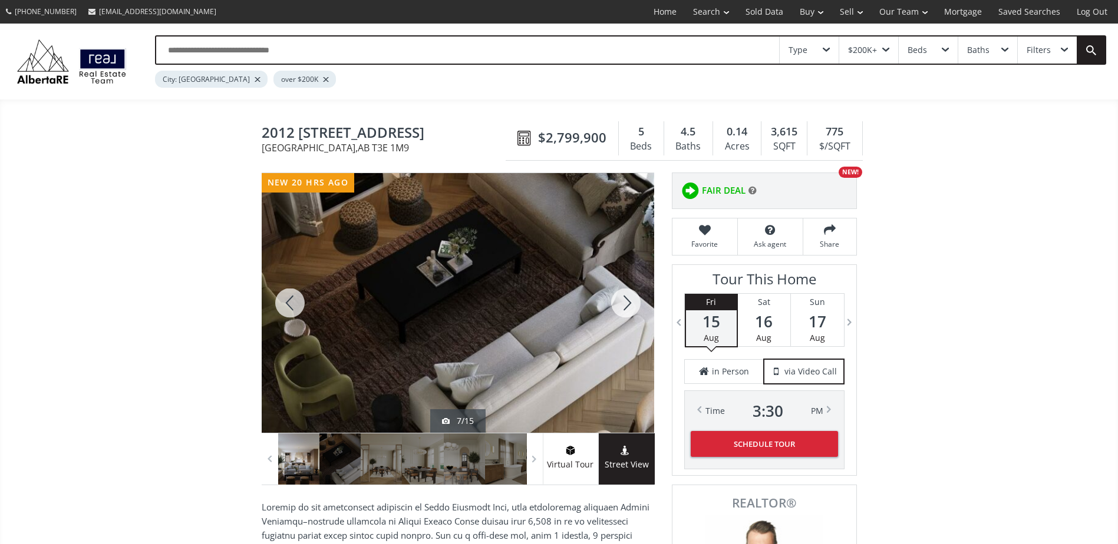
click at [613, 305] on div at bounding box center [625, 303] width 57 height 260
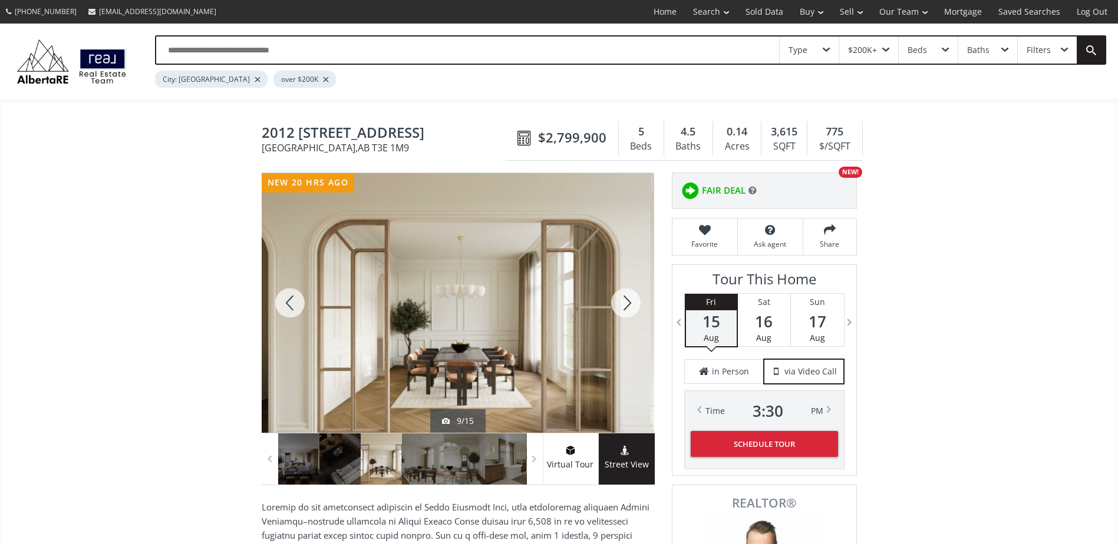
click at [613, 305] on div at bounding box center [625, 303] width 57 height 260
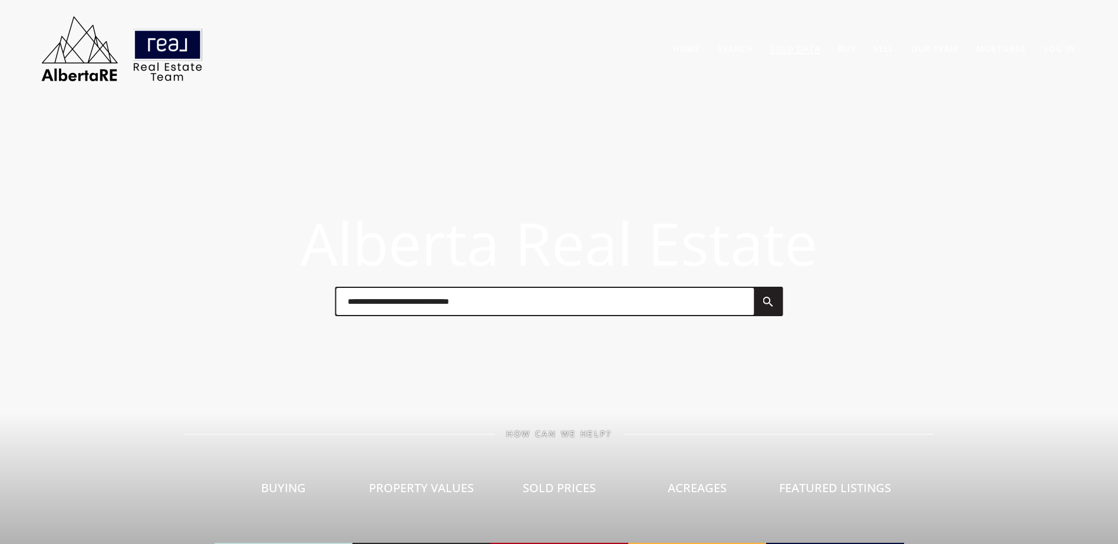
click at [802, 53] on link "Sold Data" at bounding box center [795, 48] width 50 height 11
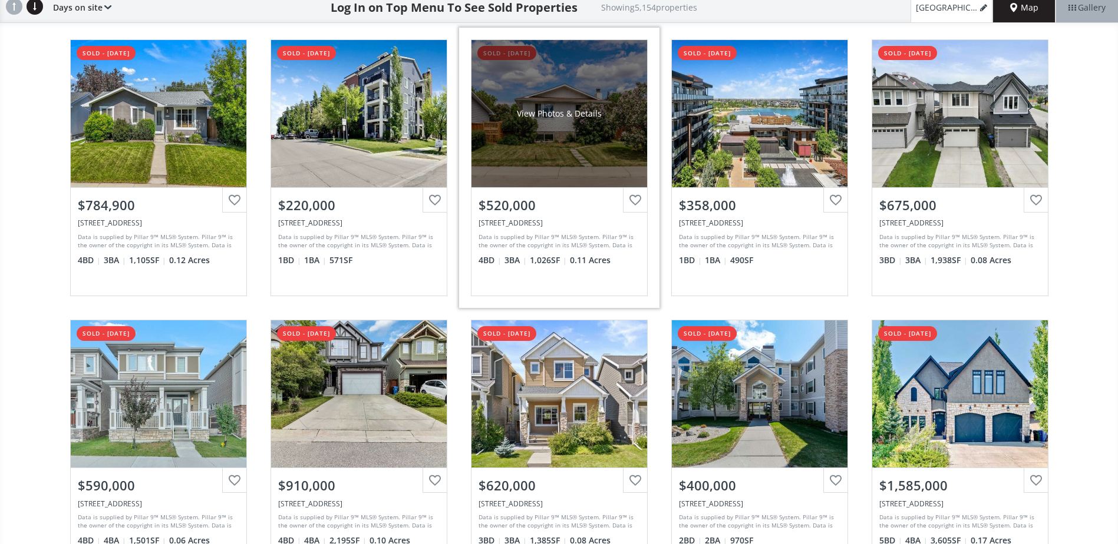
scroll to position [295, 0]
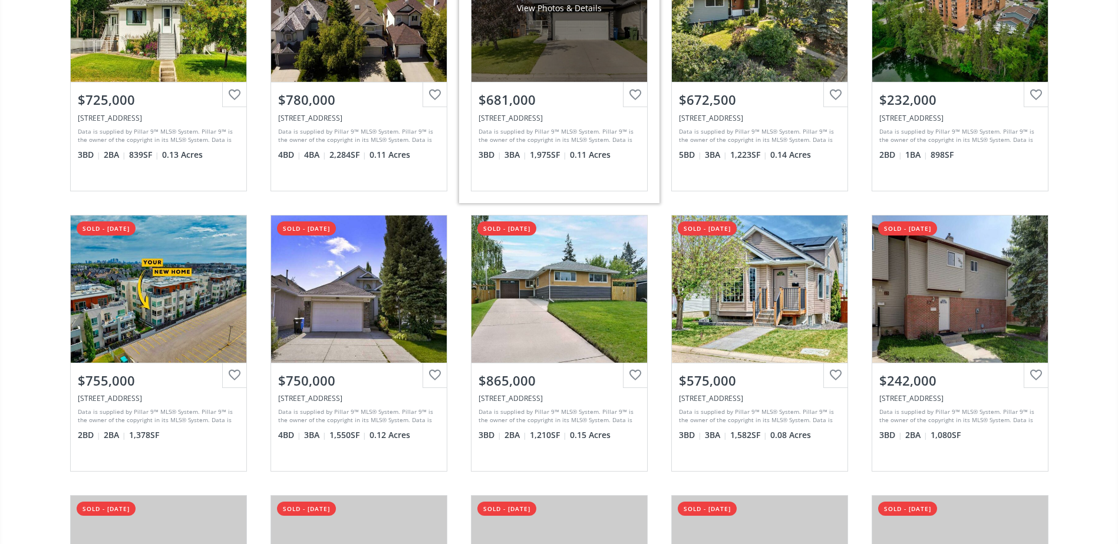
scroll to position [1532, 0]
